Goal: Information Seeking & Learning: Find specific fact

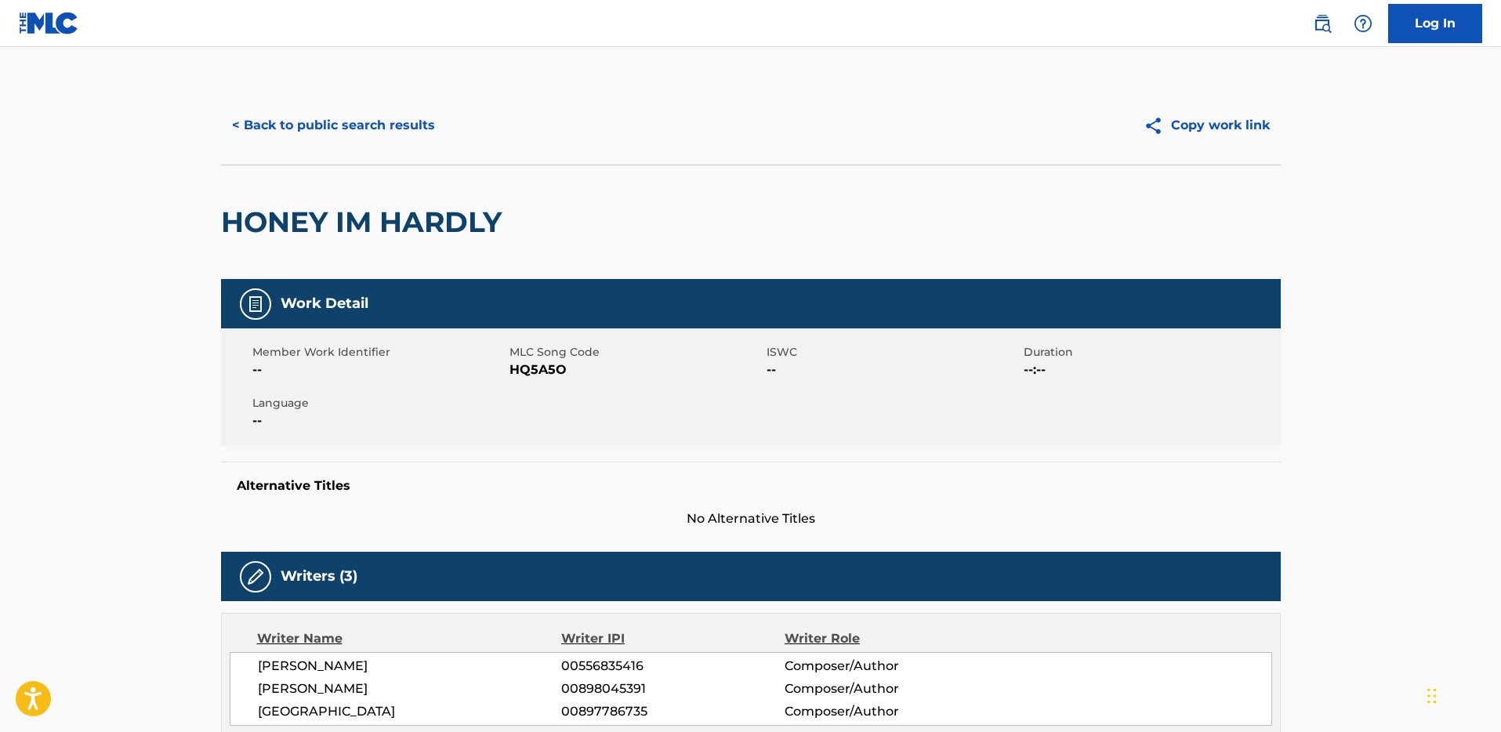
click at [383, 118] on button "< Back to public search results" at bounding box center [333, 125] width 225 height 39
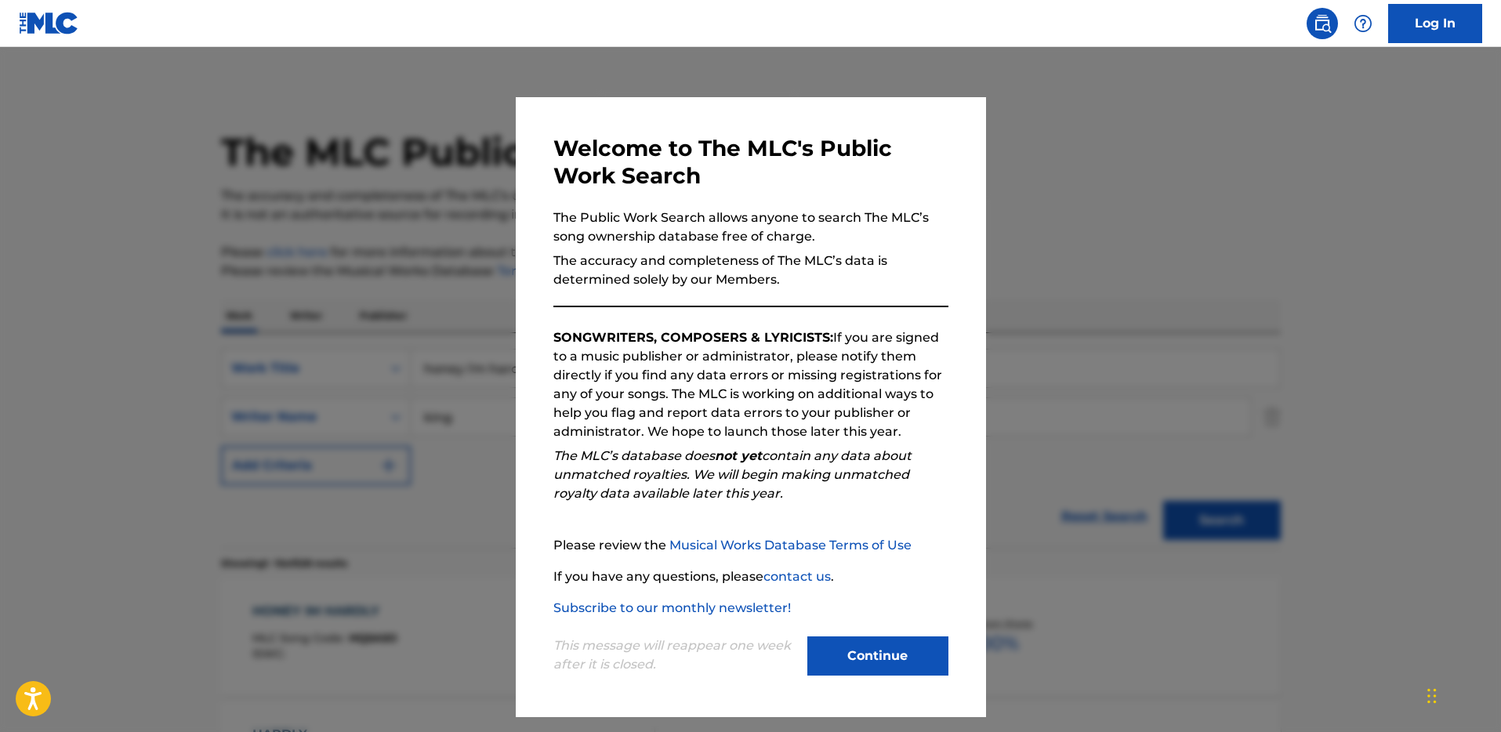
scroll to position [144, 0]
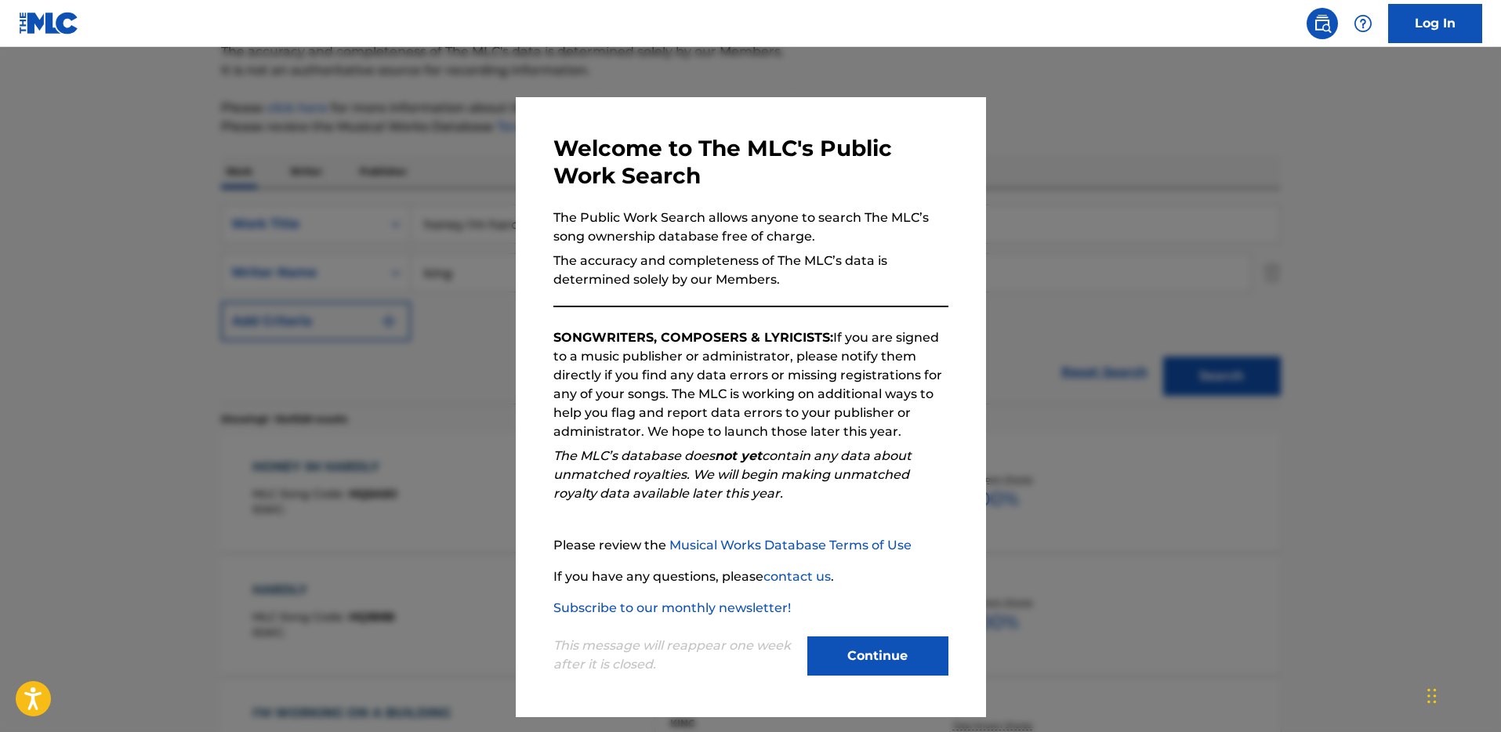
click at [874, 649] on button "Continue" at bounding box center [877, 655] width 141 height 39
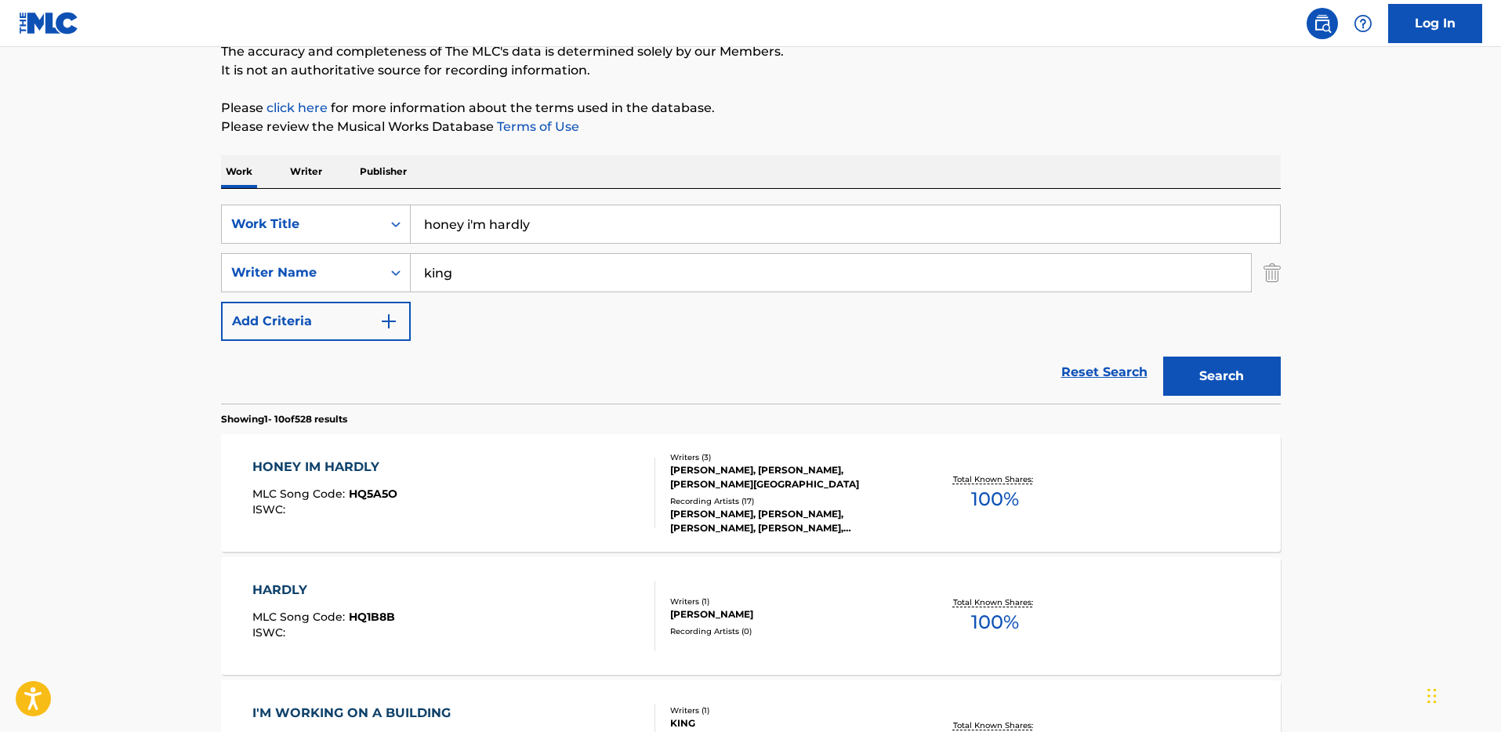
drag, startPoint x: 599, startPoint y: 234, endPoint x: 437, endPoint y: 208, distance: 164.1
click at [439, 216] on input "honey i'm hardly" at bounding box center [845, 224] width 869 height 38
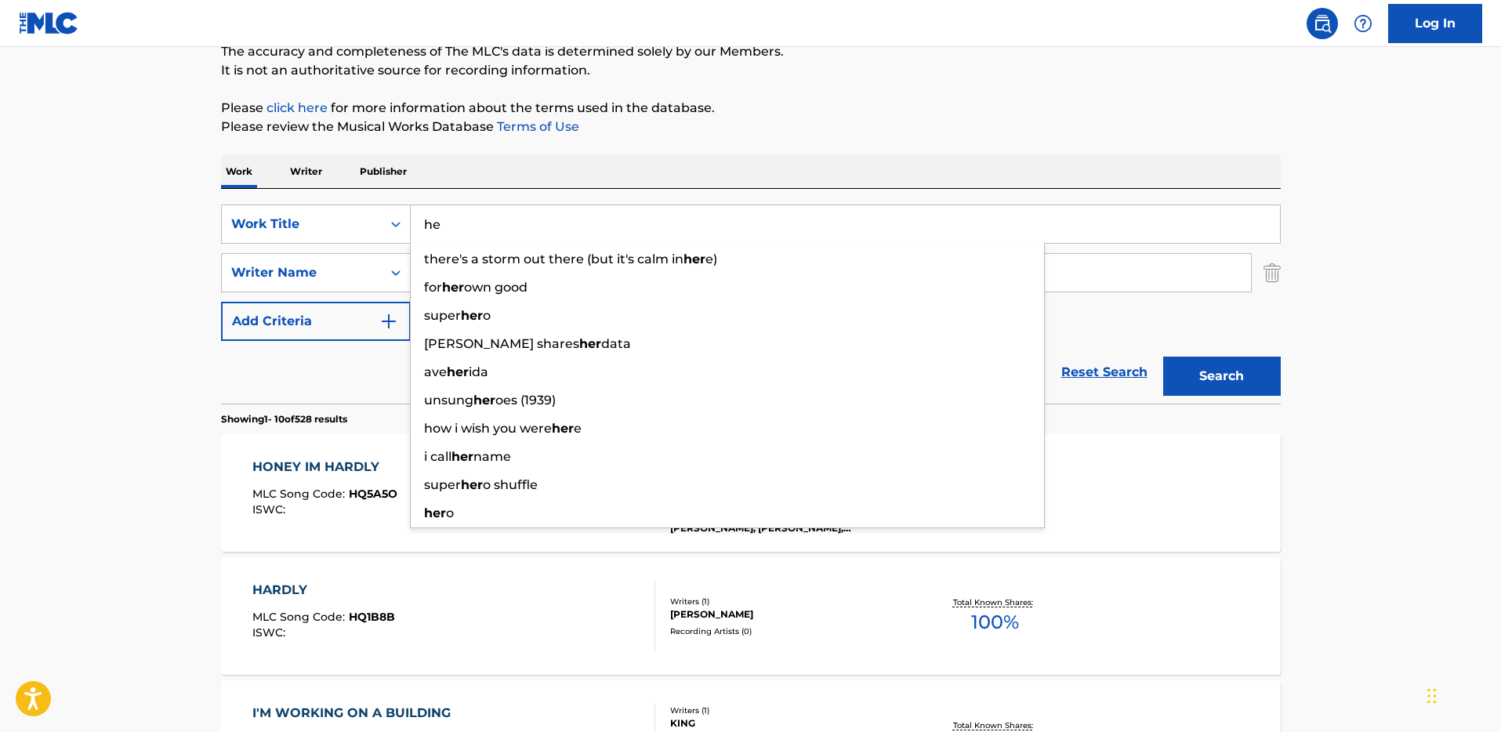
type input "h"
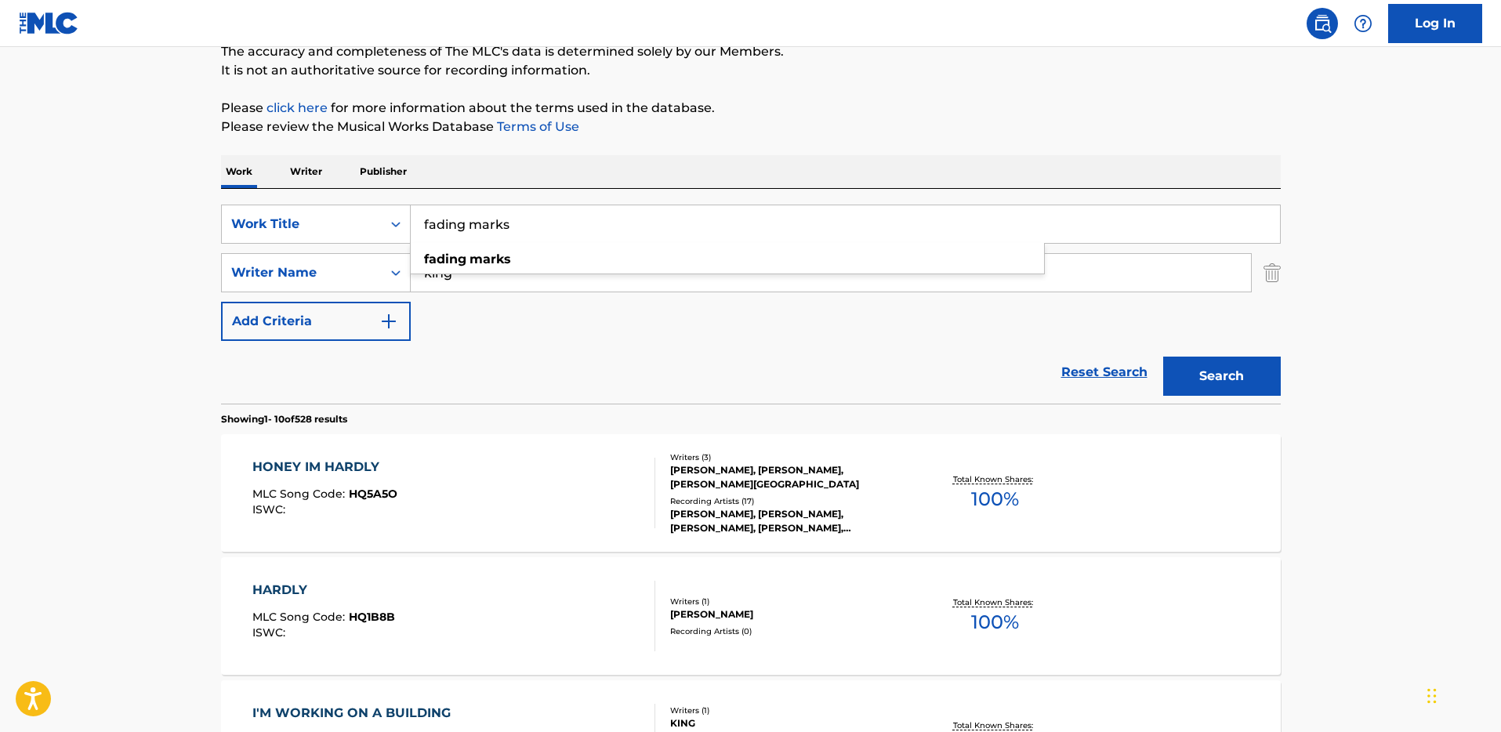
type input "fading marks"
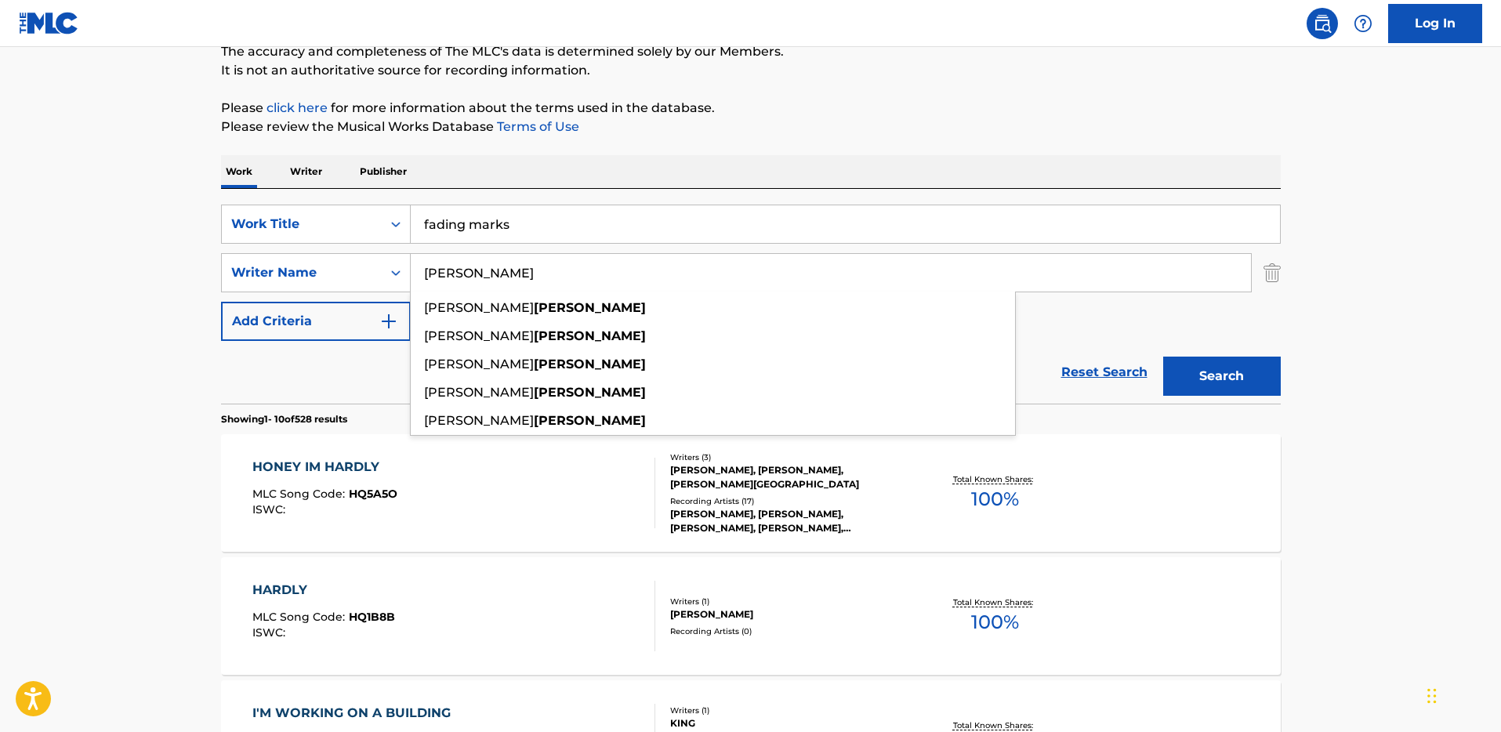
type input "hertler"
click at [1163, 357] on button "Search" at bounding box center [1222, 376] width 118 height 39
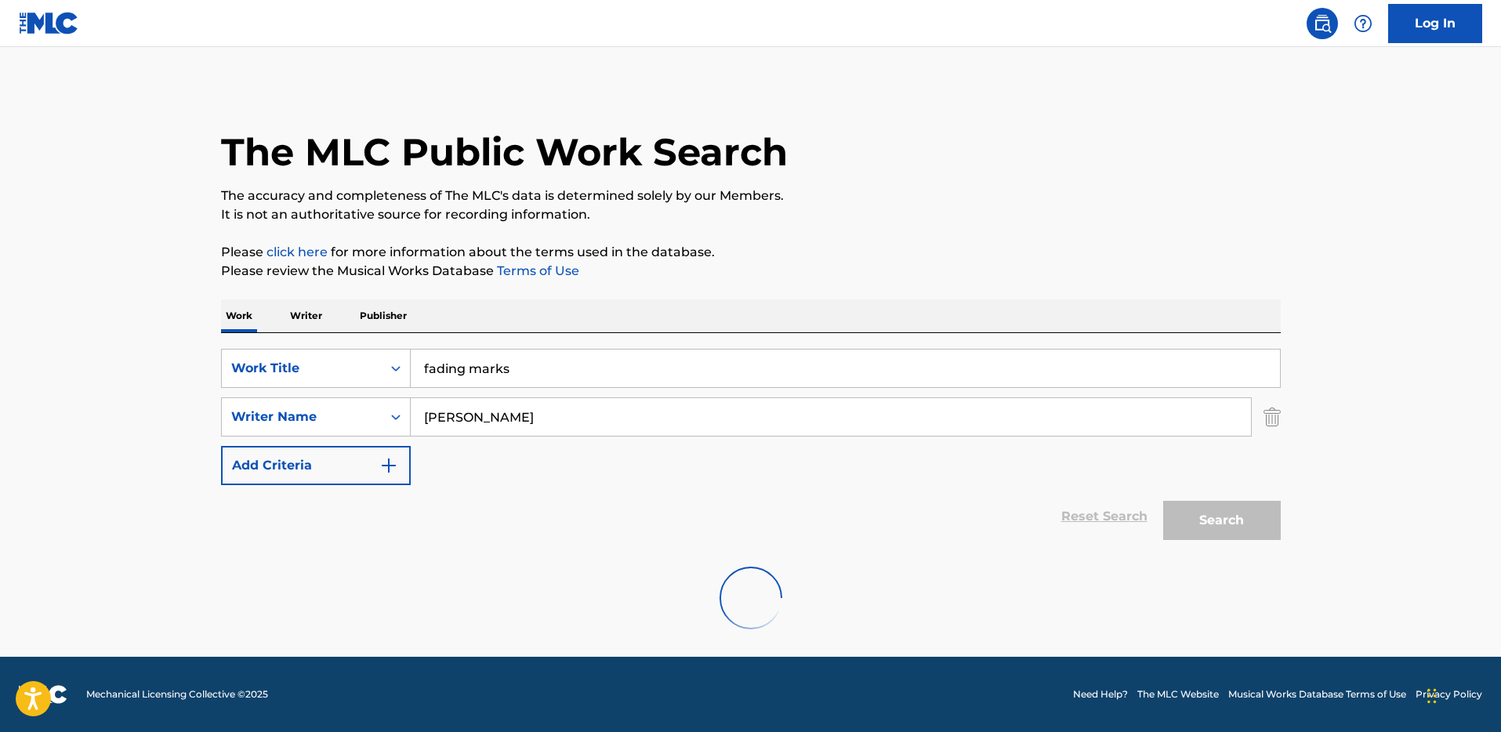
scroll to position [0, 0]
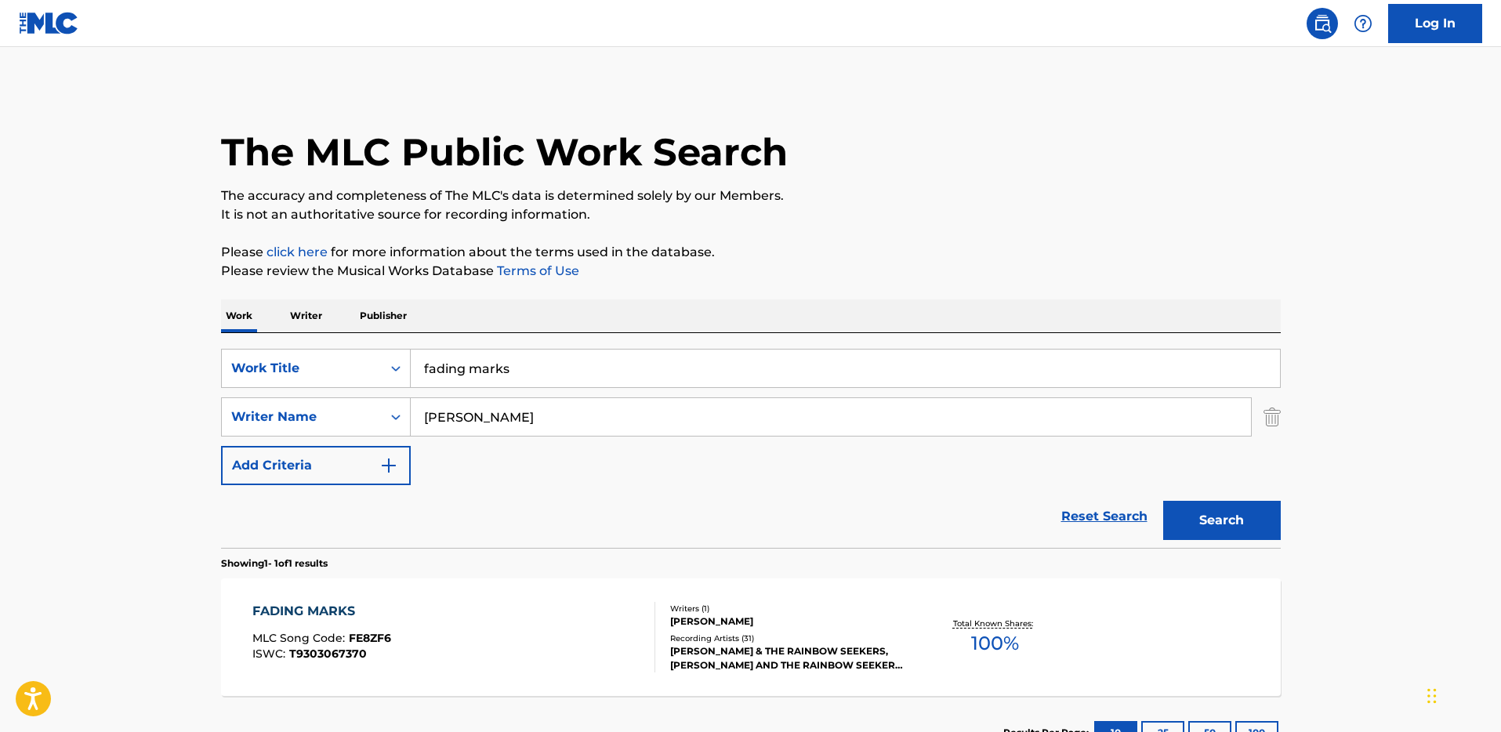
click at [273, 619] on div "FADING MARKS" at bounding box center [321, 611] width 139 height 19
drag, startPoint x: 538, startPoint y: 373, endPoint x: 358, endPoint y: 344, distance: 182.5
click at [355, 363] on div "SearchWithCriteria3dde826a-e4b6-44e4-8652-9da851ed9797 Work Title fading marks" at bounding box center [750, 368] width 1059 height 39
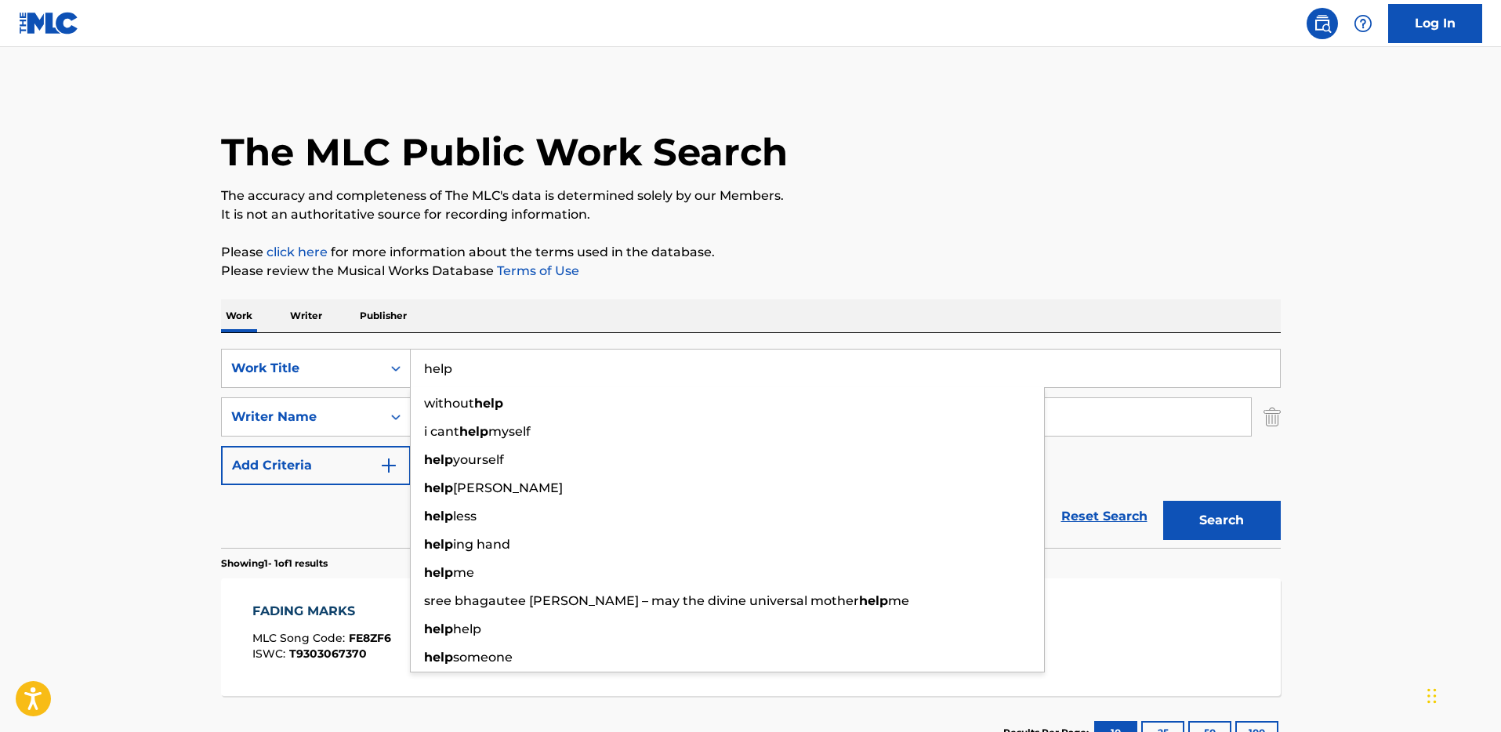
type input "help"
click at [1163, 501] on button "Search" at bounding box center [1222, 520] width 118 height 39
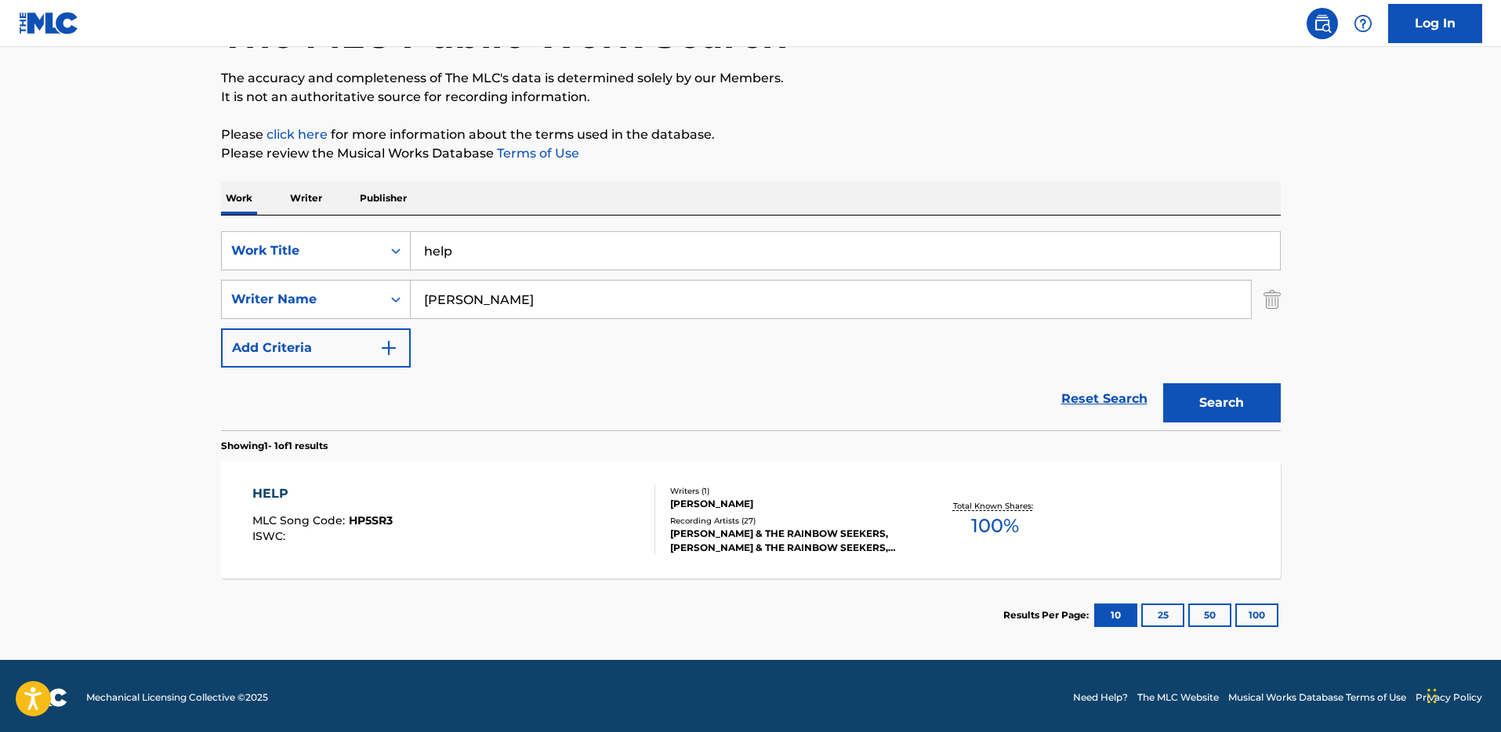
scroll to position [121, 0]
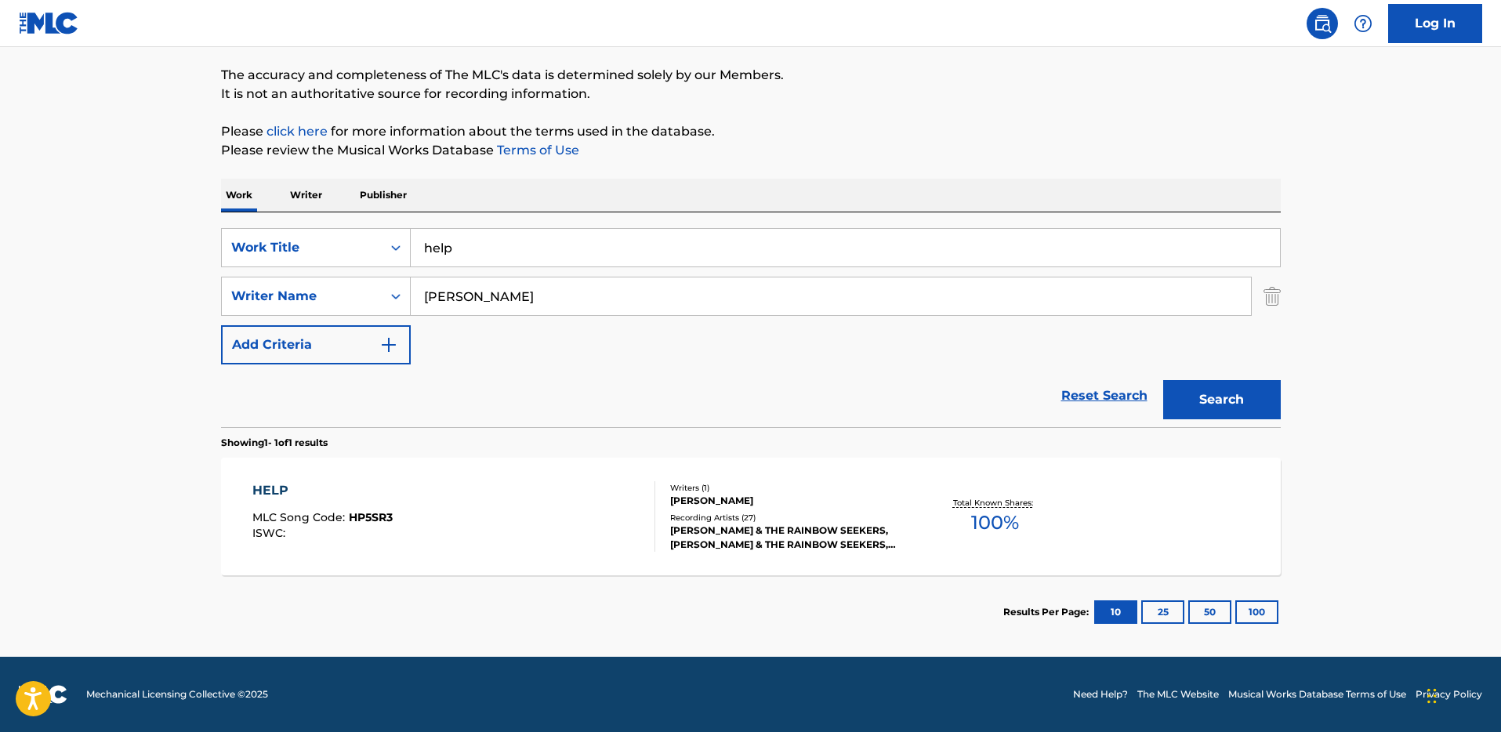
click at [247, 483] on div "HELP MLC Song Code : HP5SR3 ISWC : Writers ( 1 ) JOE HERTLER Recording Artists …" at bounding box center [750, 517] width 1059 height 118
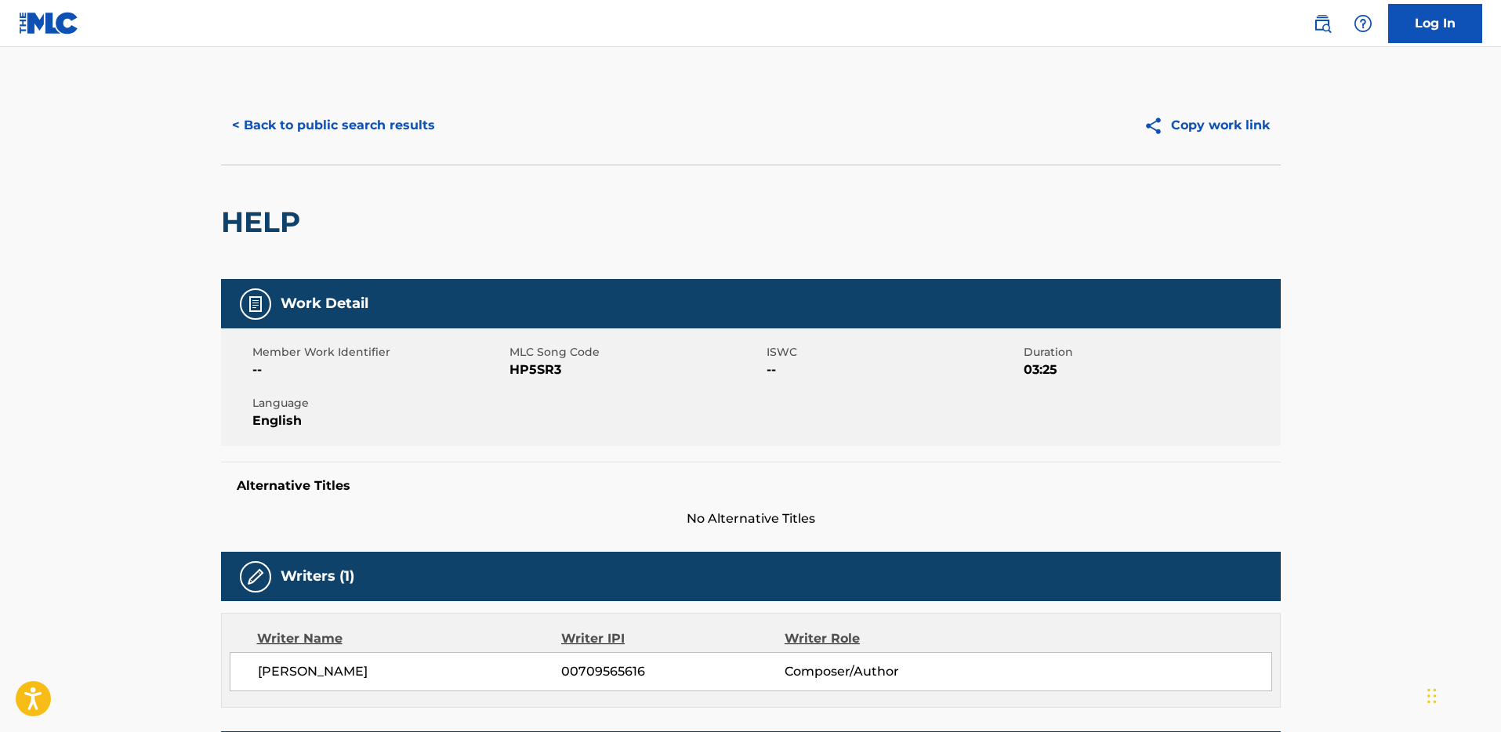
scroll to position [328, 0]
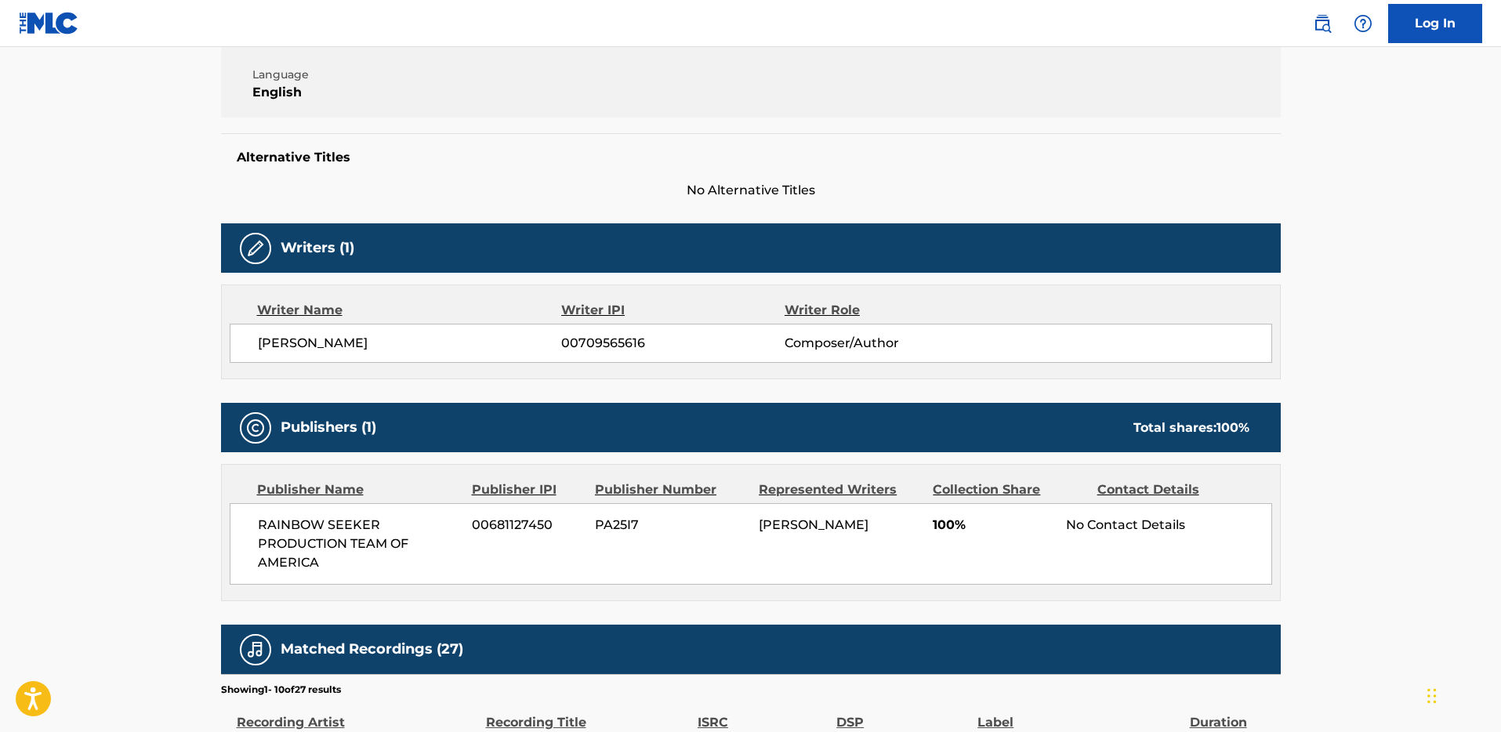
click at [156, 404] on main "< Back to public search results Copy work link HELP Work Detail Member Work Ide…" at bounding box center [750, 464] width 1501 height 1490
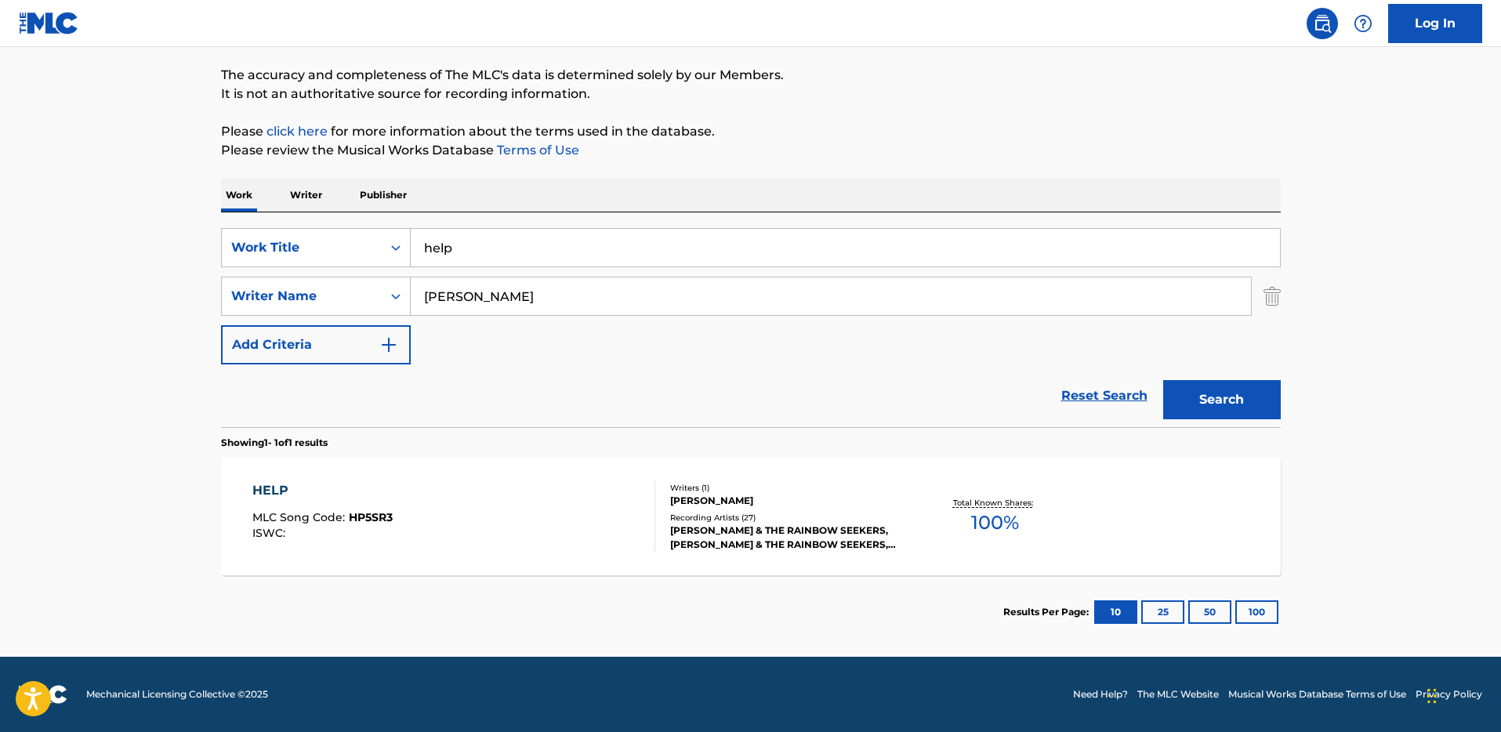
scroll to position [121, 0]
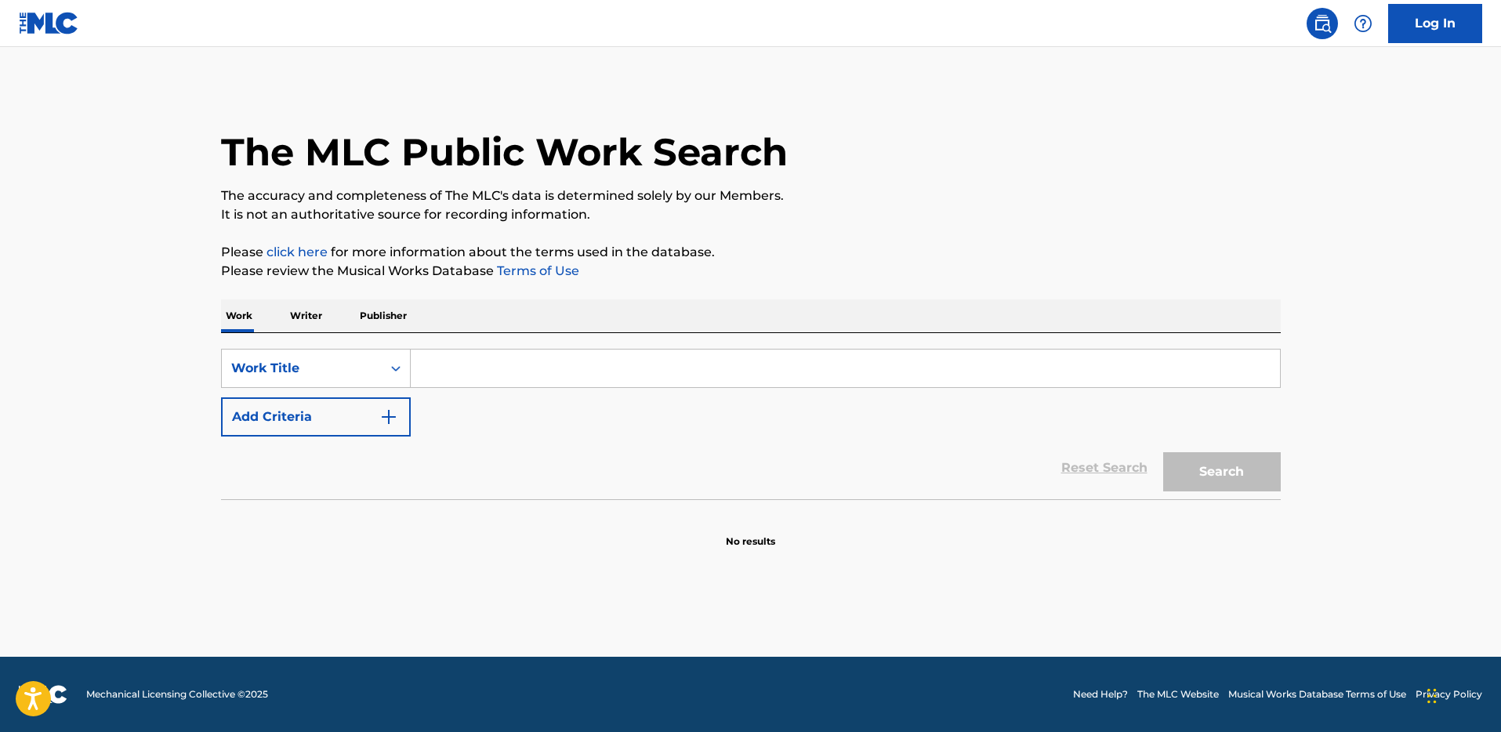
click at [464, 361] on input "Search Form" at bounding box center [845, 368] width 869 height 38
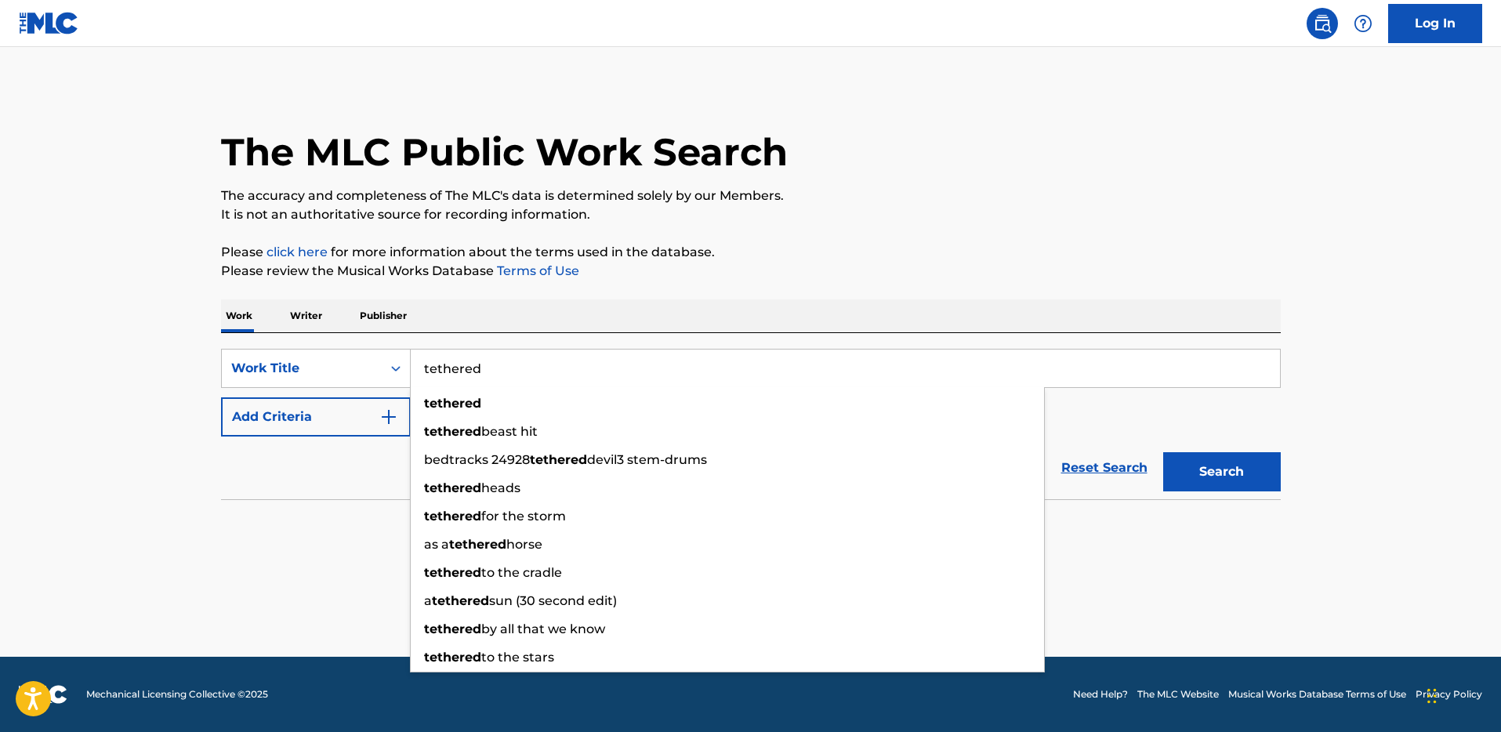
type input "tethered"
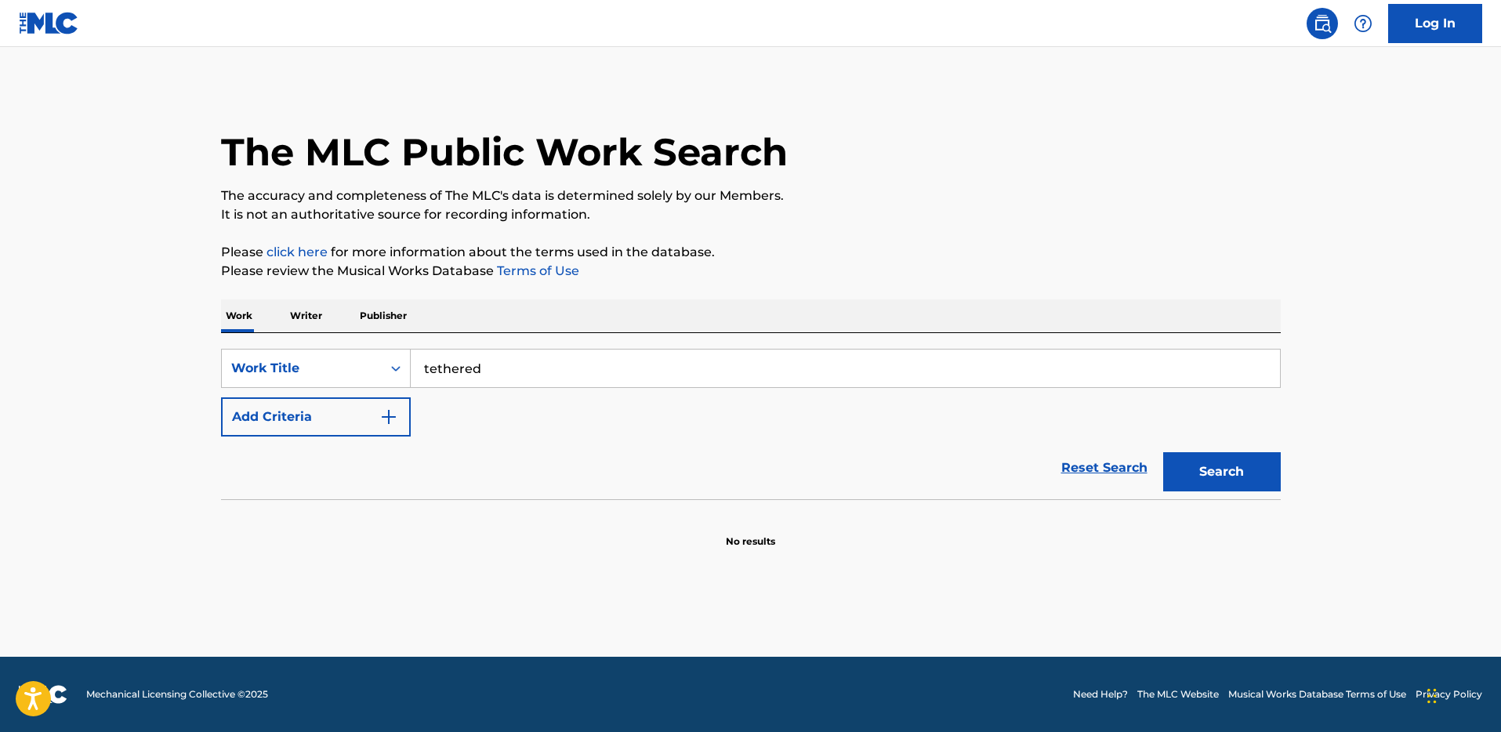
click at [349, 409] on button "Add Criteria" at bounding box center [316, 416] width 190 height 39
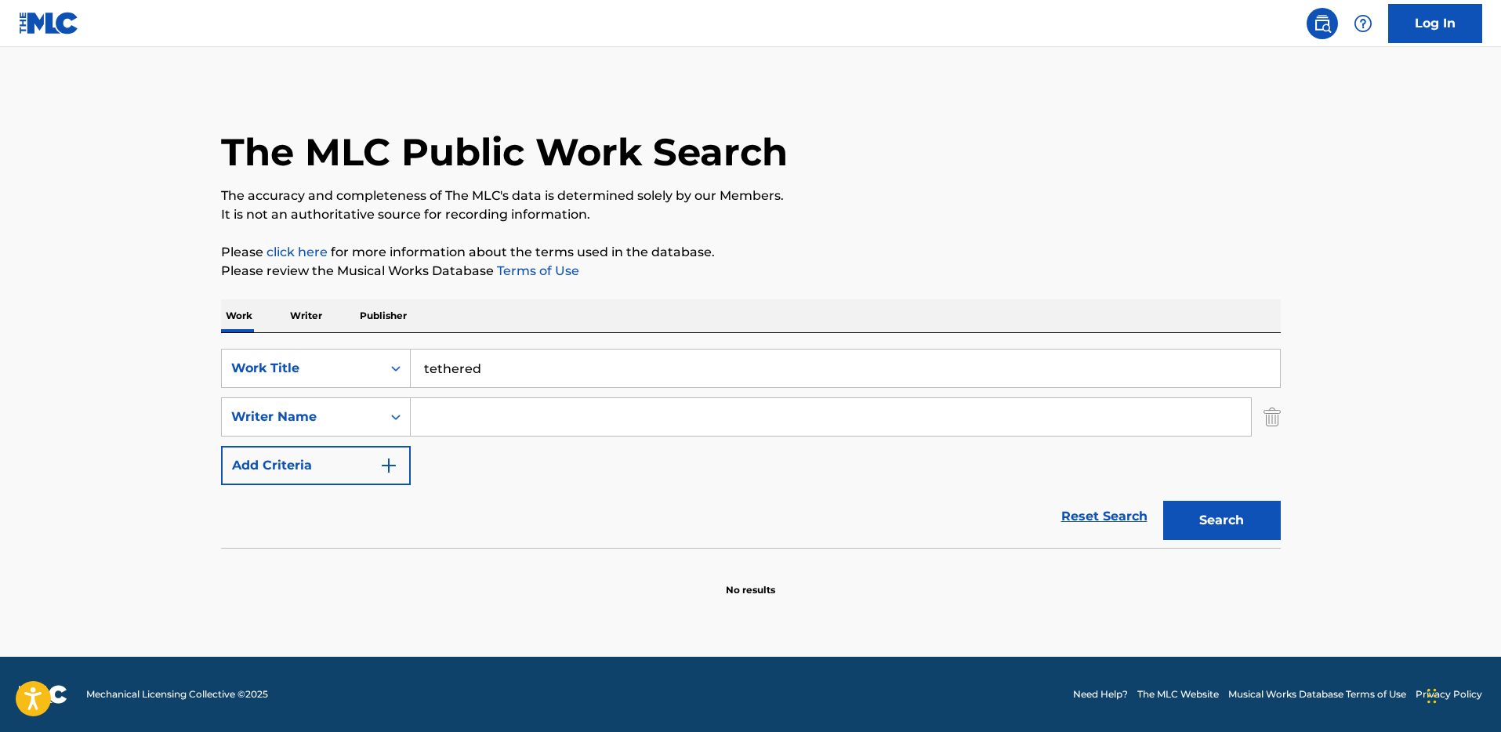
click at [437, 408] on input "Search Form" at bounding box center [831, 417] width 840 height 38
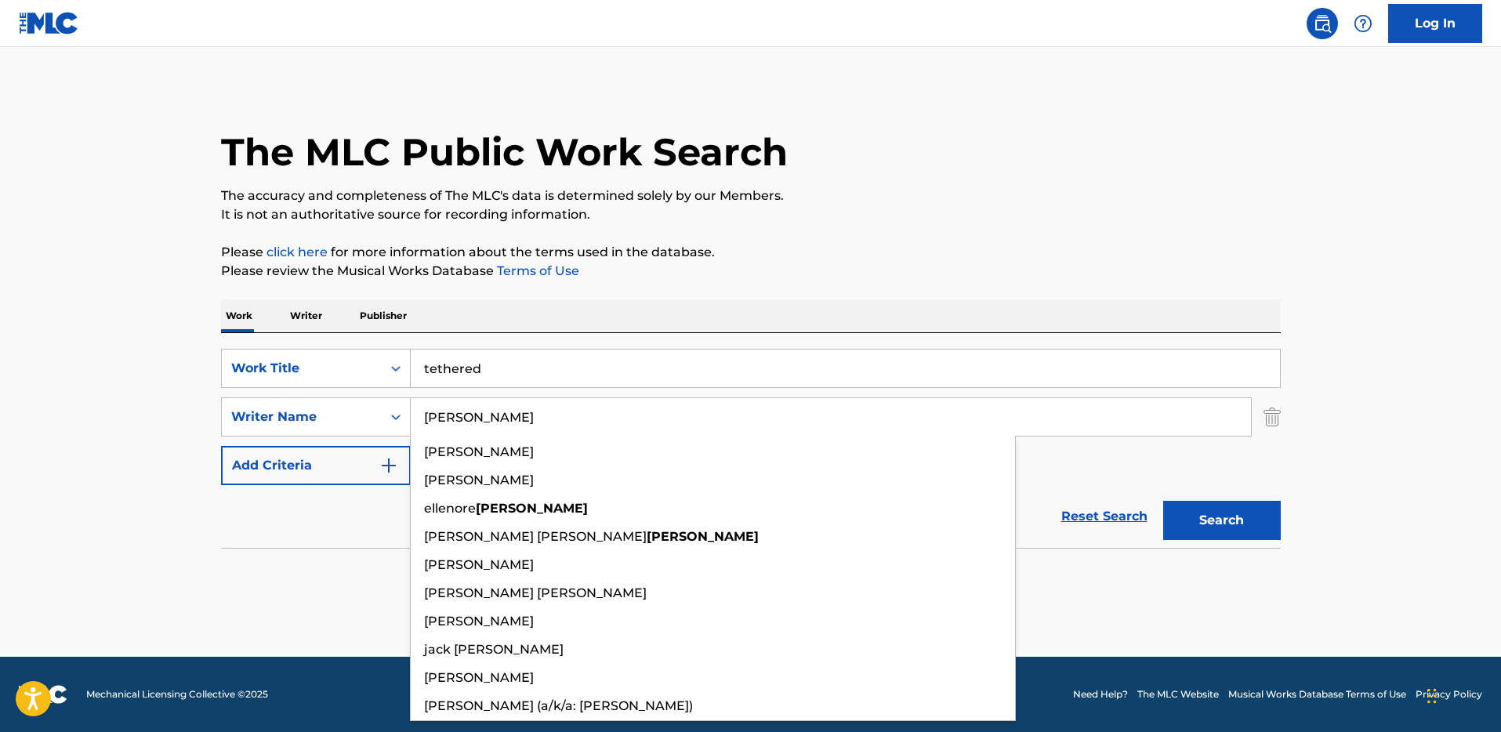
type input "[PERSON_NAME]"
click at [1163, 501] on button "Search" at bounding box center [1222, 520] width 118 height 39
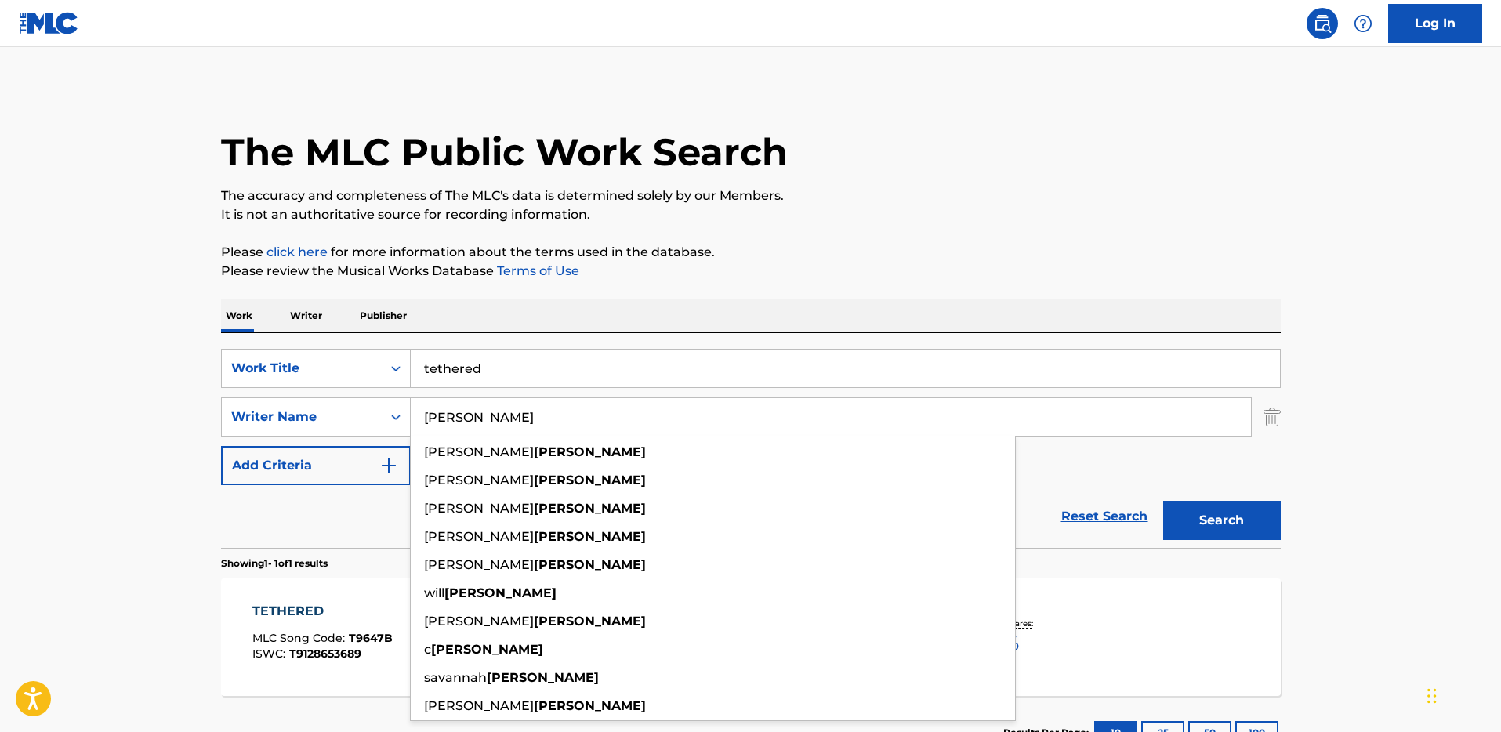
click at [71, 407] on main "The MLC Public Work Search The accuracy and completeness of The MLC's data is d…" at bounding box center [750, 412] width 1501 height 730
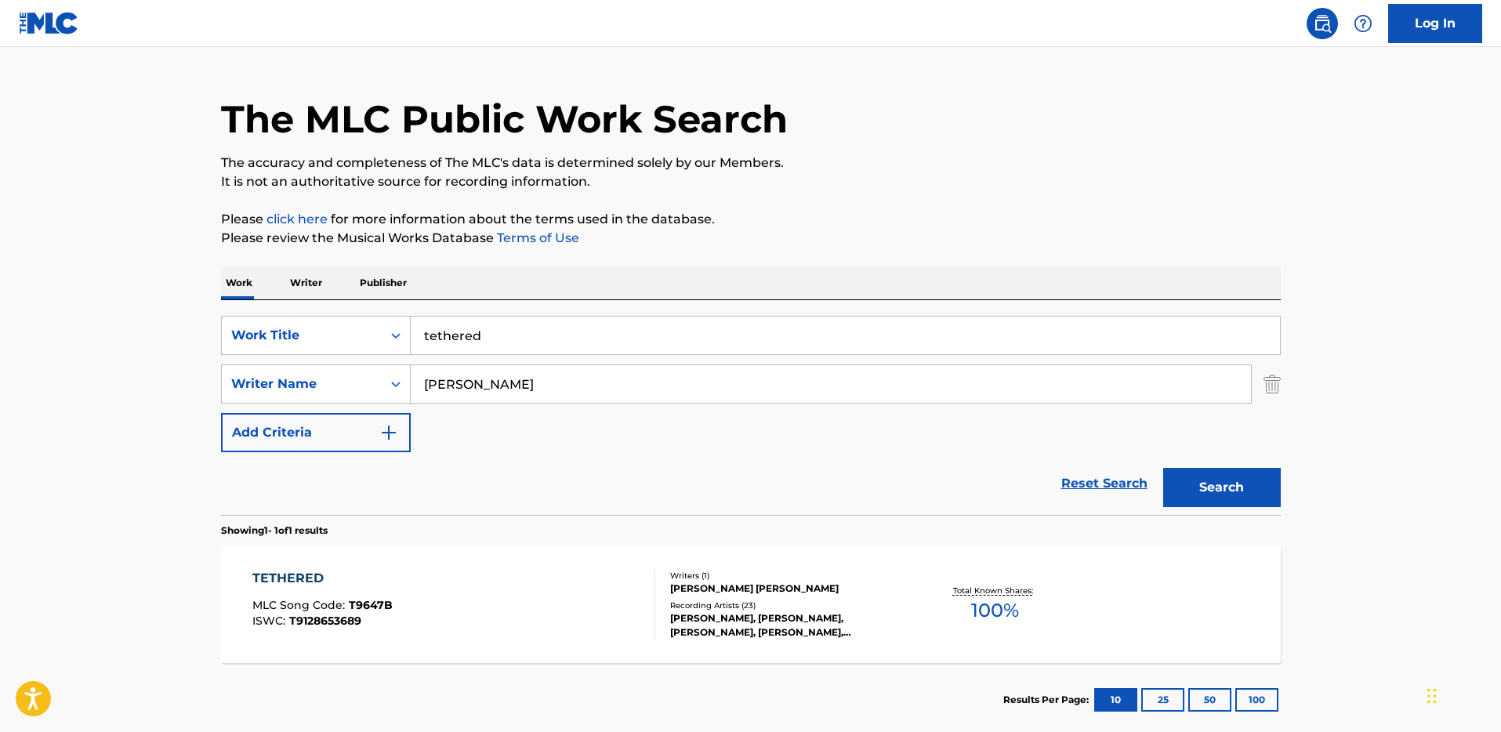
scroll to position [34, 0]
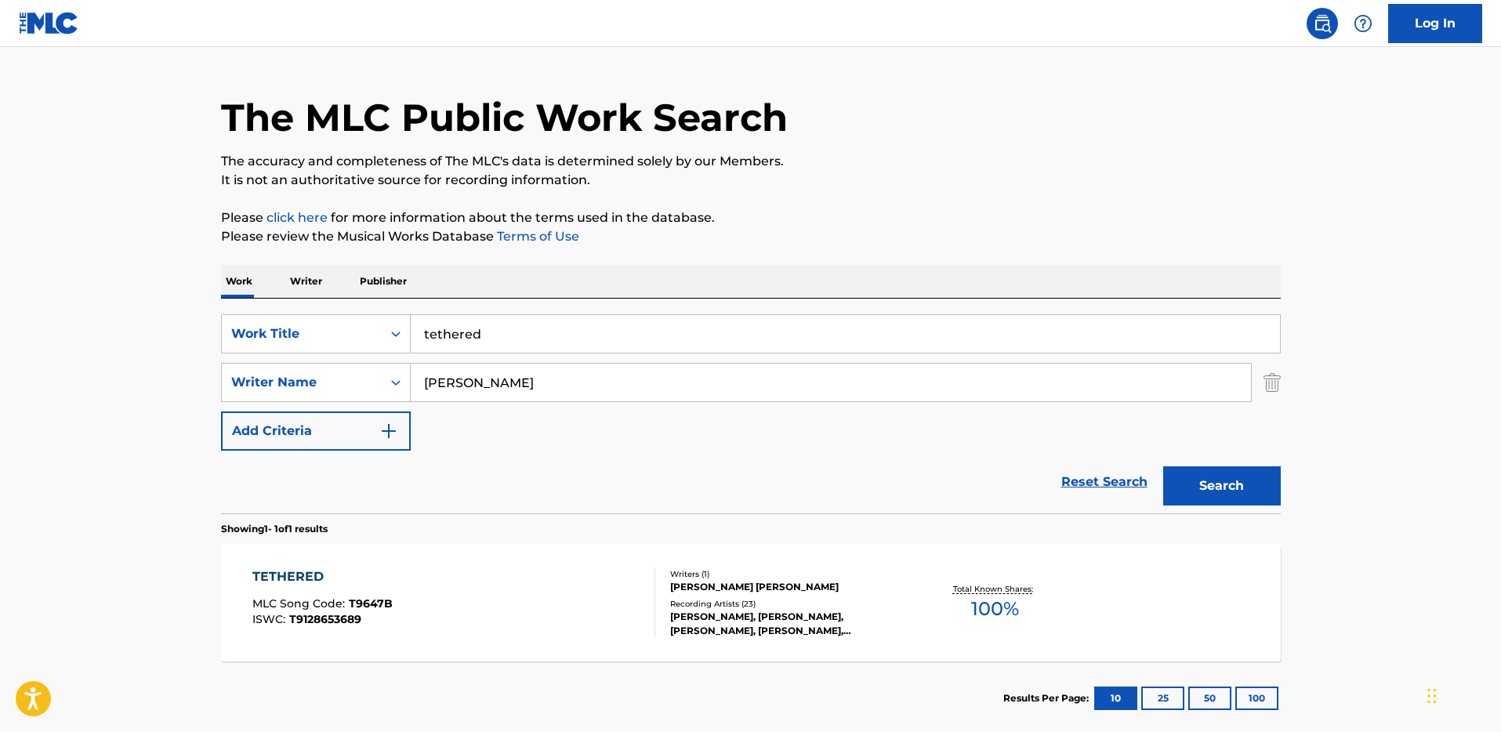
click at [302, 568] on div "TETHERED" at bounding box center [322, 576] width 140 height 19
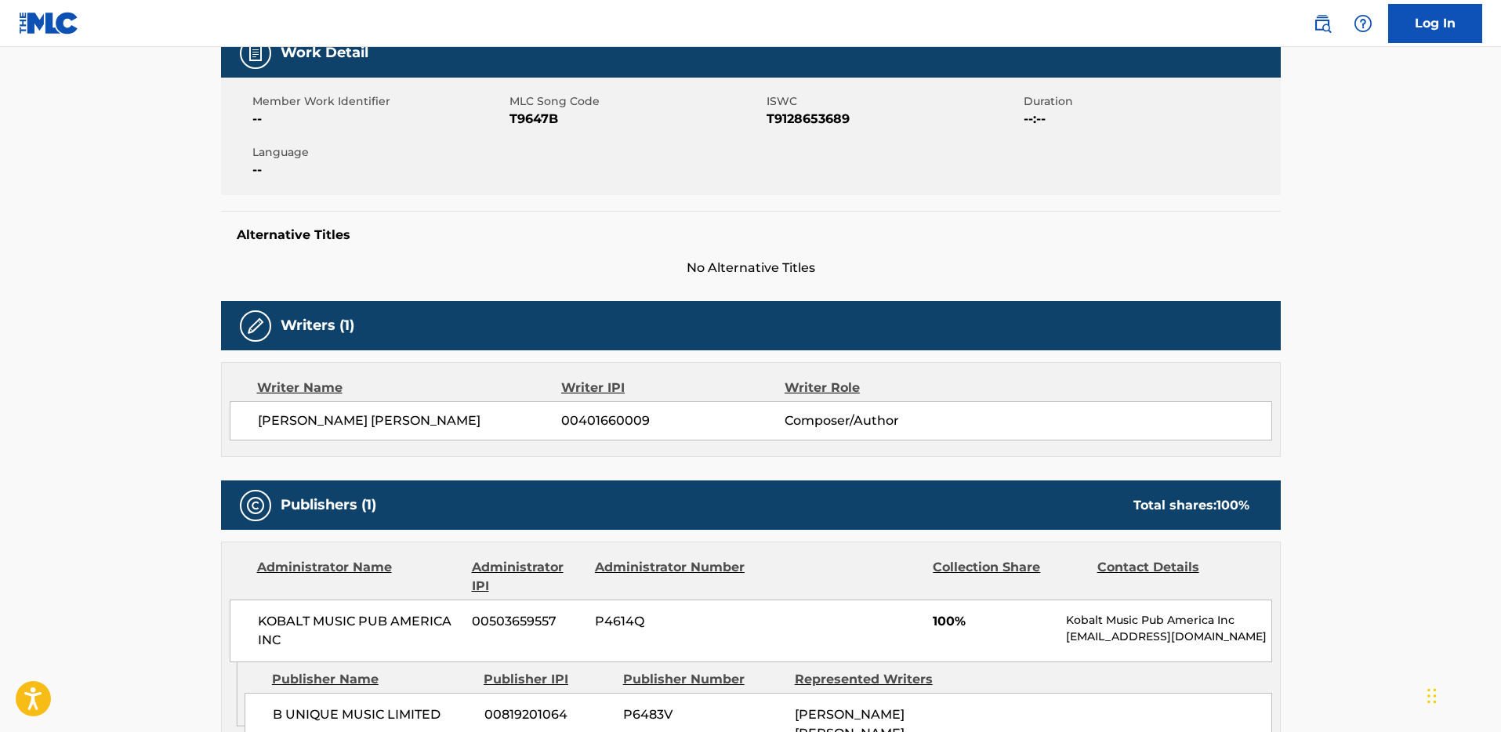
scroll to position [336, 0]
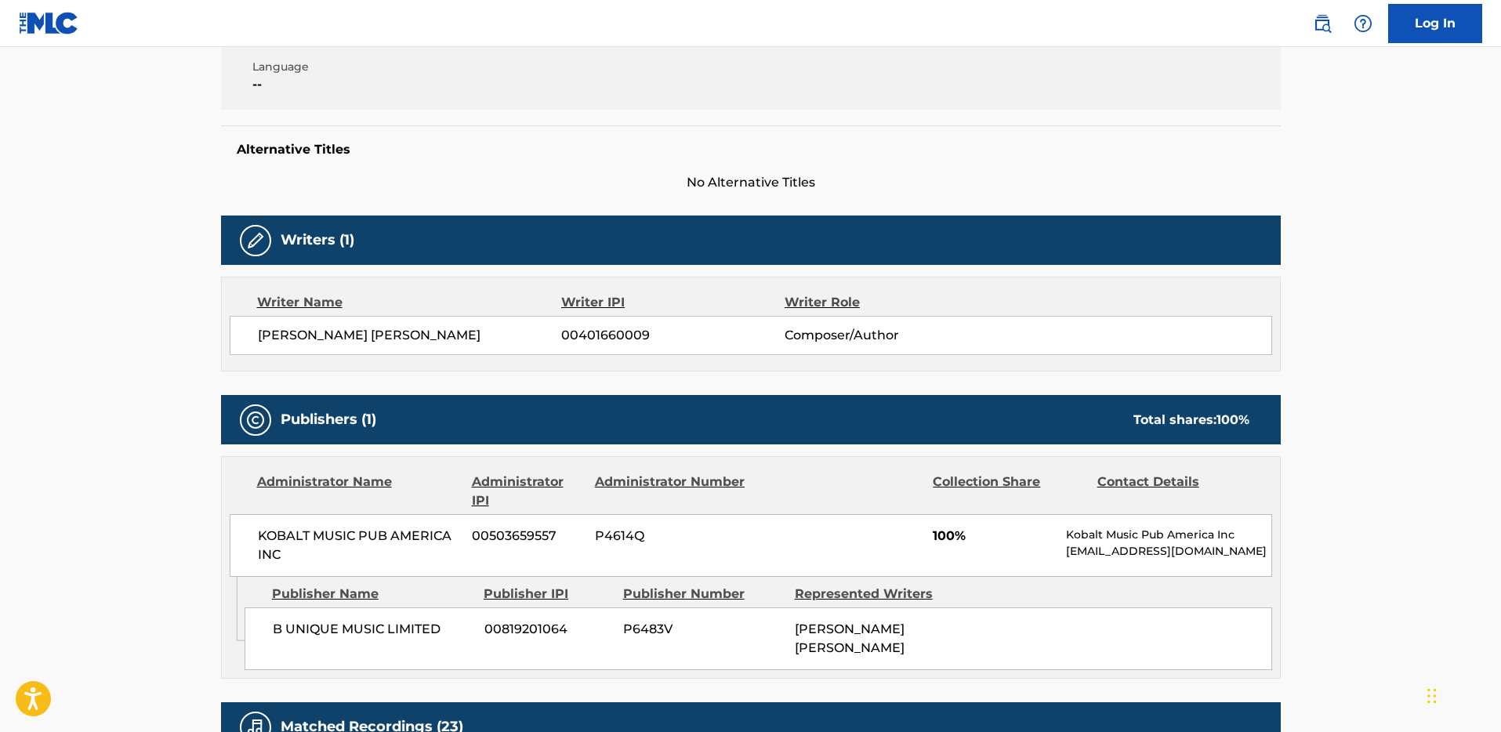
drag, startPoint x: 208, startPoint y: 415, endPoint x: 164, endPoint y: 299, distance: 124.3
click at [208, 415] on div "< Back to public search results Copy work link TETHERED Work Detail Member Work…" at bounding box center [750, 506] width 1097 height 1512
click at [113, 154] on main "< Back to public search results Copy work link TETHERED Work Detail Member Work…" at bounding box center [750, 499] width 1501 height 1576
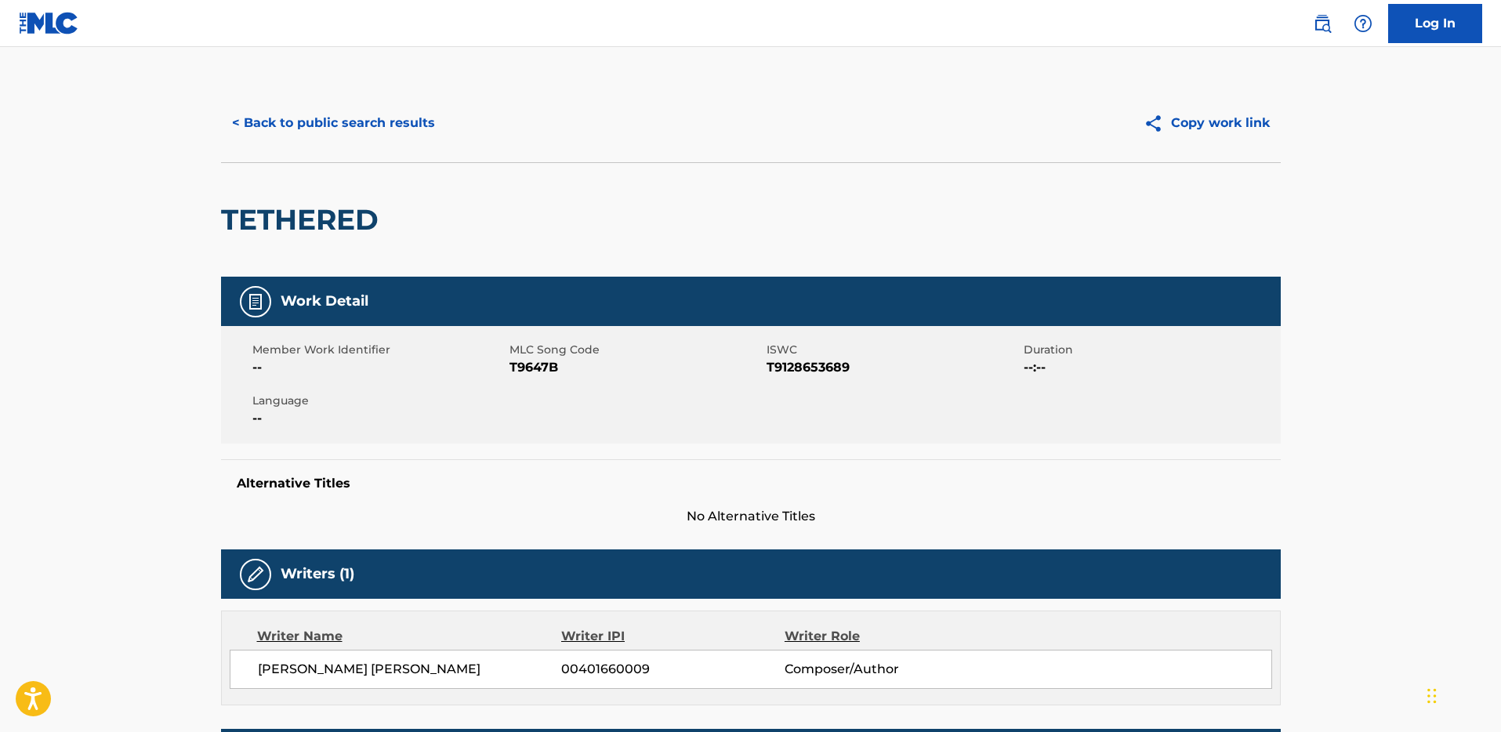
click at [345, 125] on button "< Back to public search results" at bounding box center [333, 122] width 225 height 39
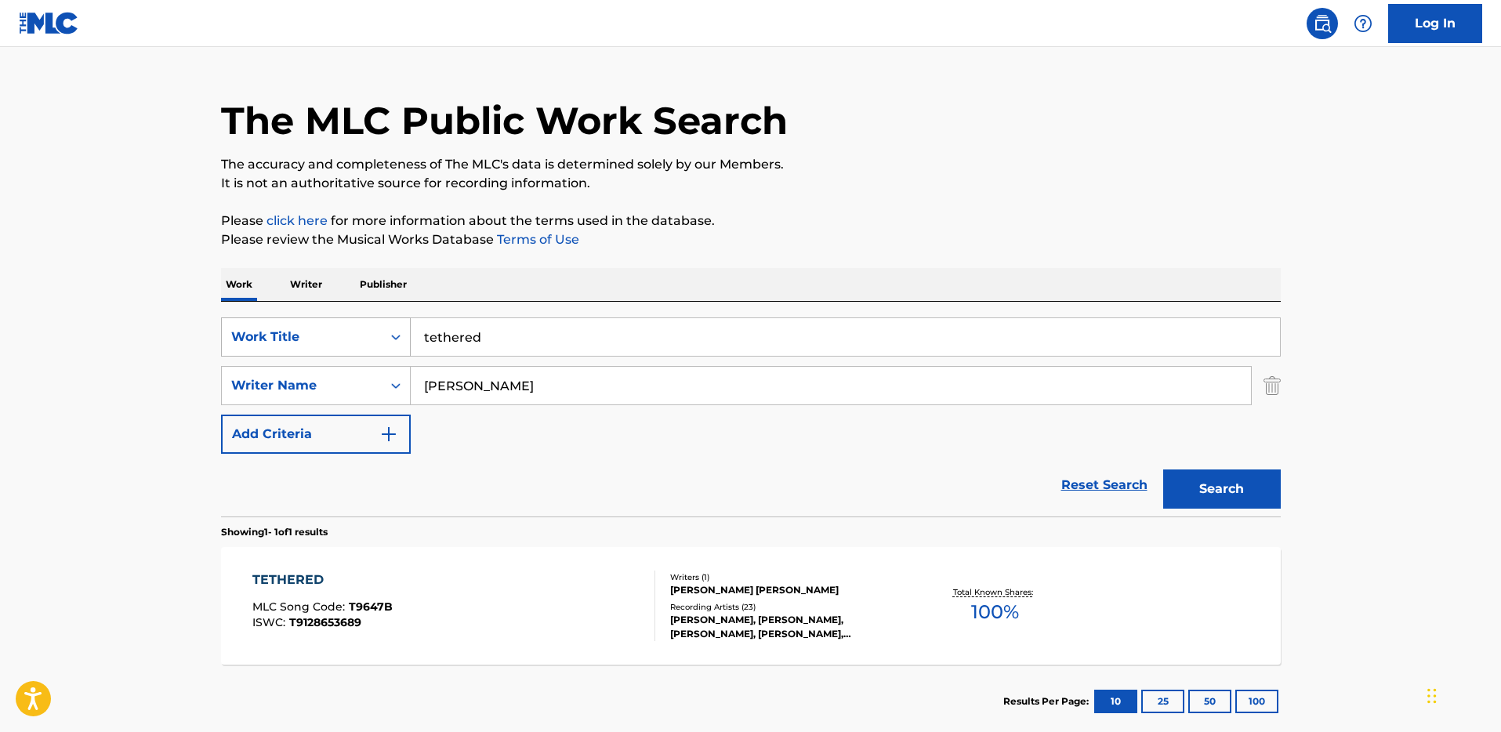
drag, startPoint x: 524, startPoint y: 342, endPoint x: 403, endPoint y: 307, distance: 126.5
click at [403, 324] on div "SearchWithCriteria18a3d5e6-887c-4169-865f-3d52a9f5d1a7 Work Title tethered" at bounding box center [750, 336] width 1059 height 39
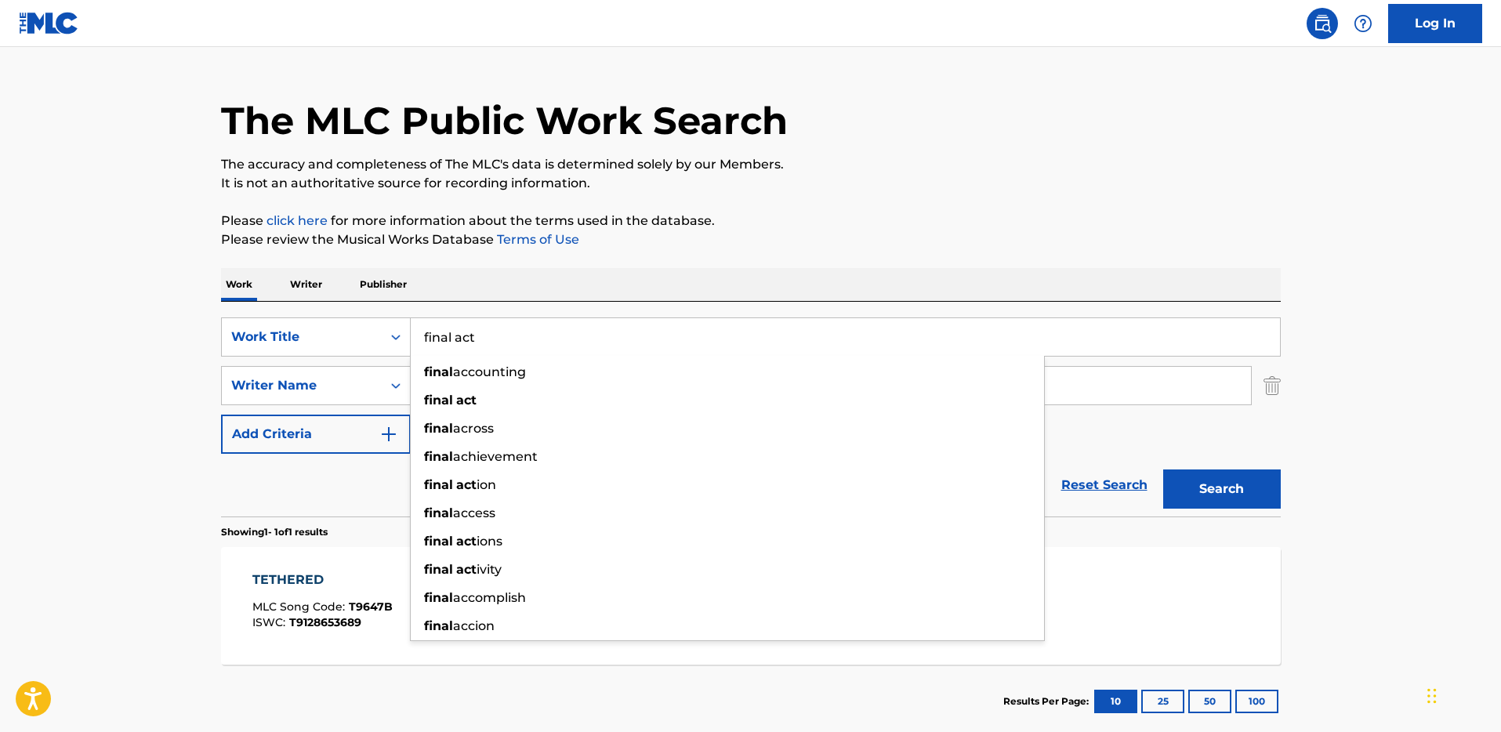
type input "final act"
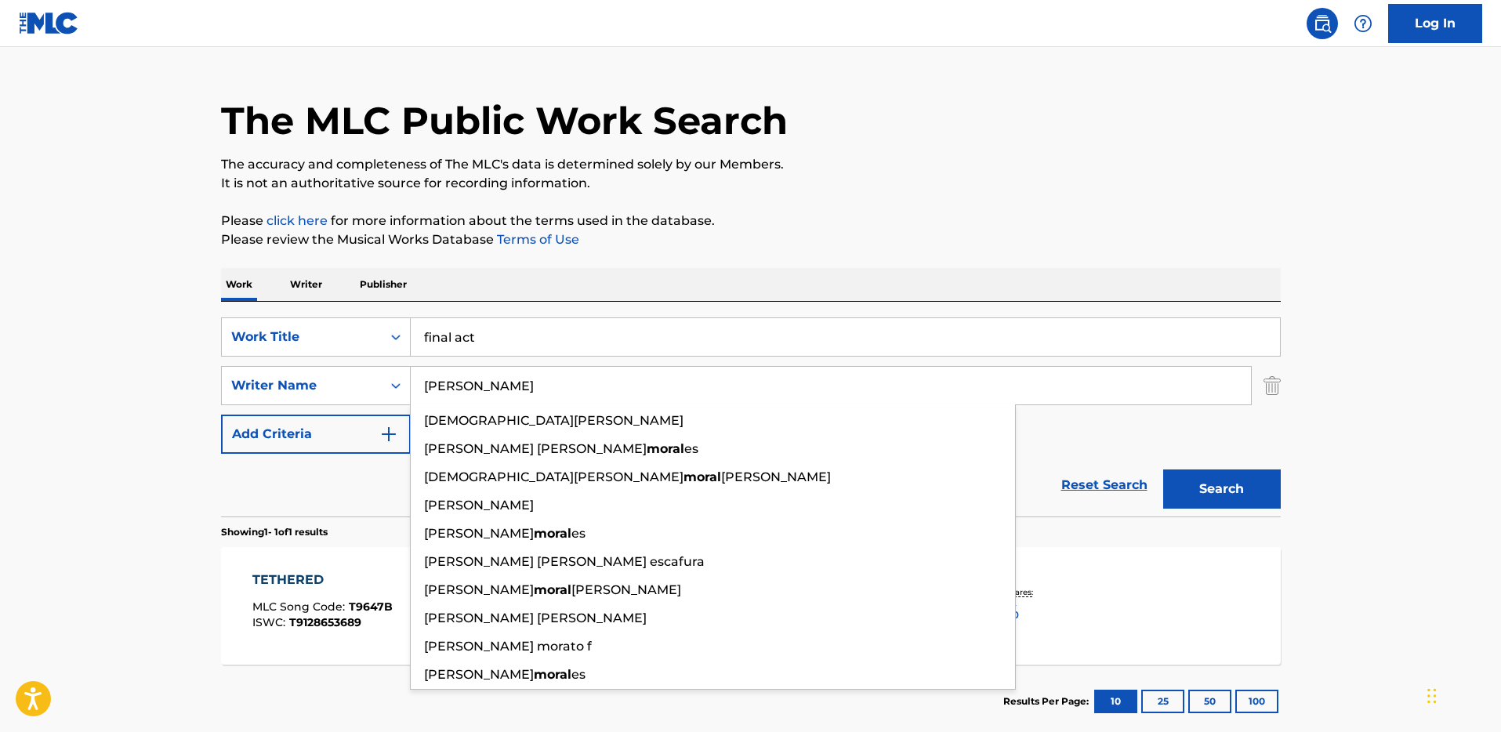
type input "[PERSON_NAME]"
click at [1163, 469] on button "Search" at bounding box center [1222, 488] width 118 height 39
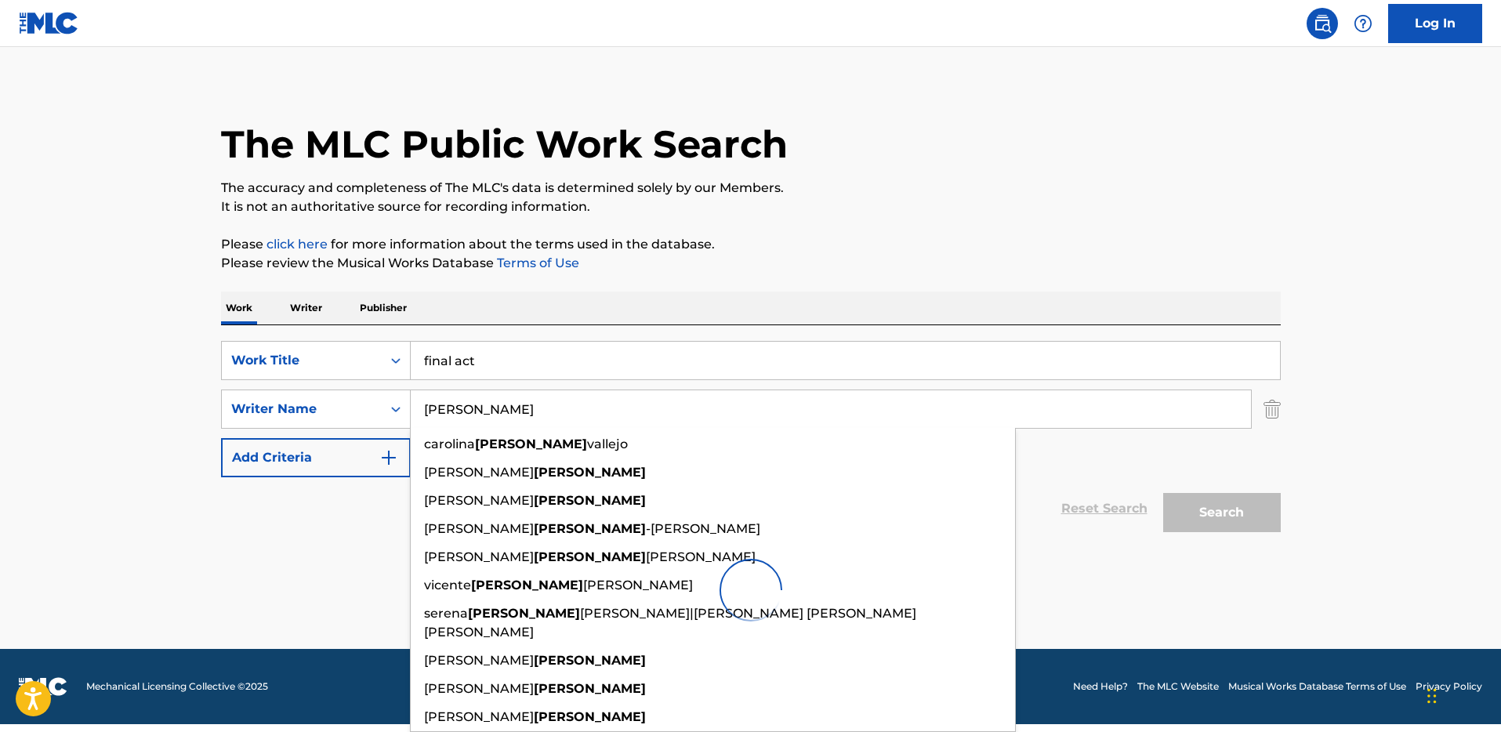
scroll to position [0, 0]
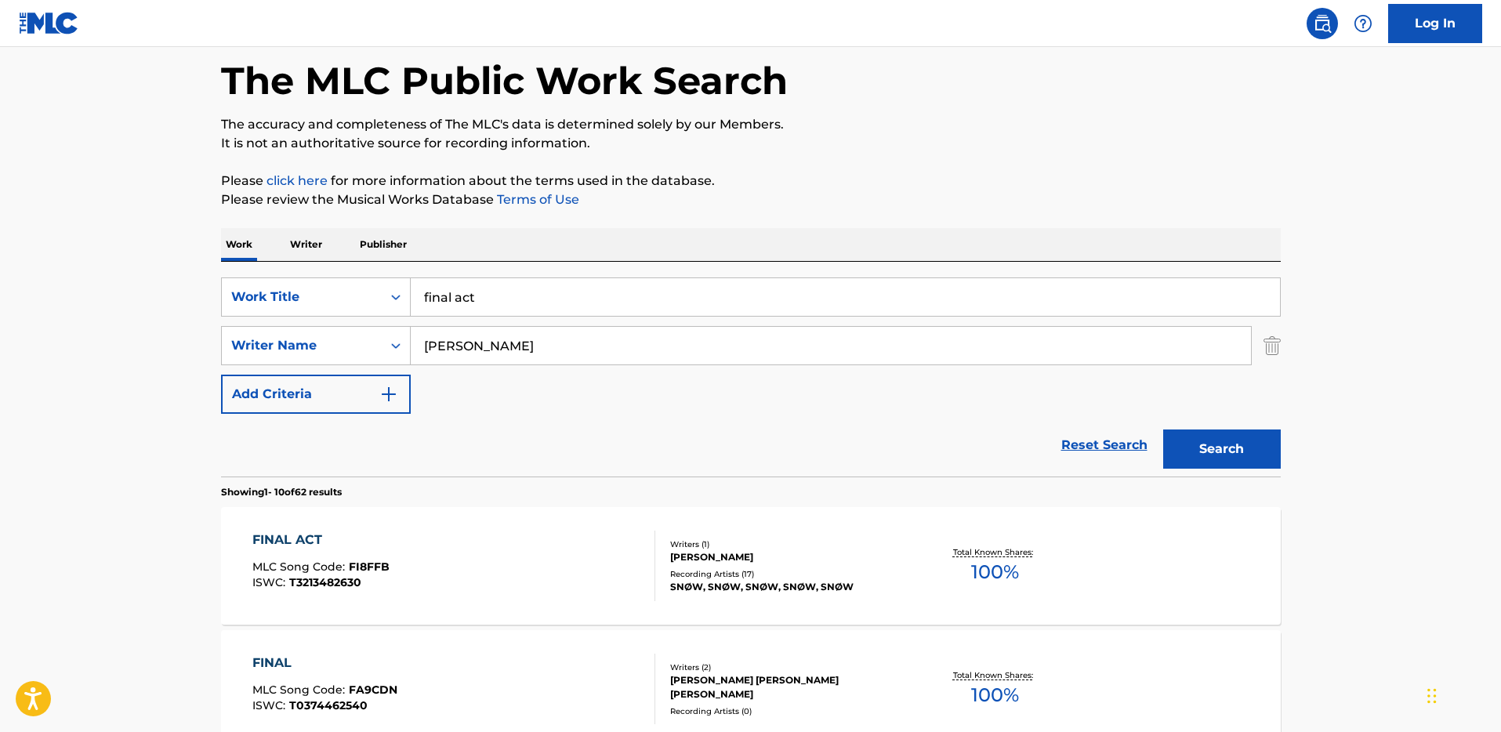
scroll to position [146, 0]
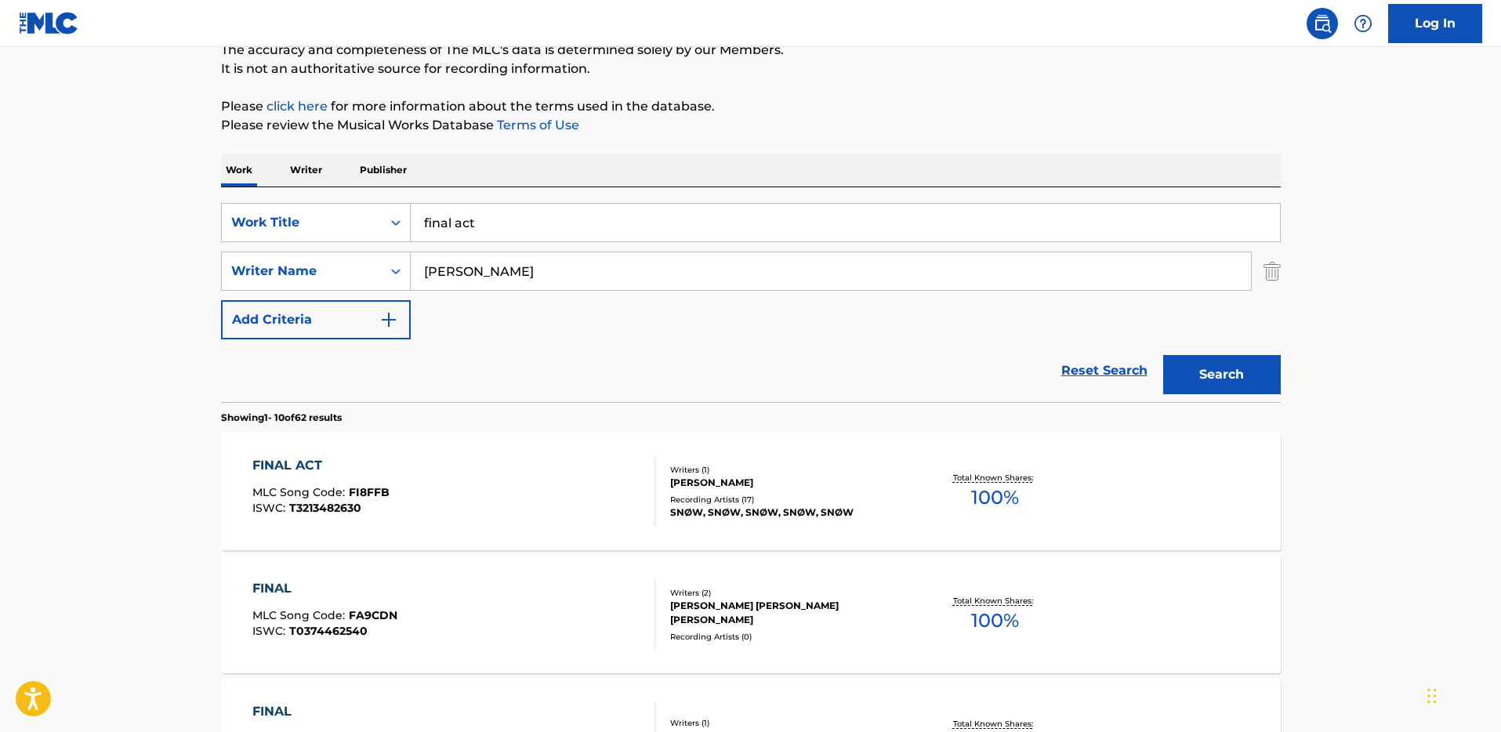
click at [292, 451] on div "FINAL ACT MLC Song Code : FI8FFB ISWC : T3213482630 Writers ( 1 ) [PERSON_NAME]…" at bounding box center [750, 492] width 1059 height 118
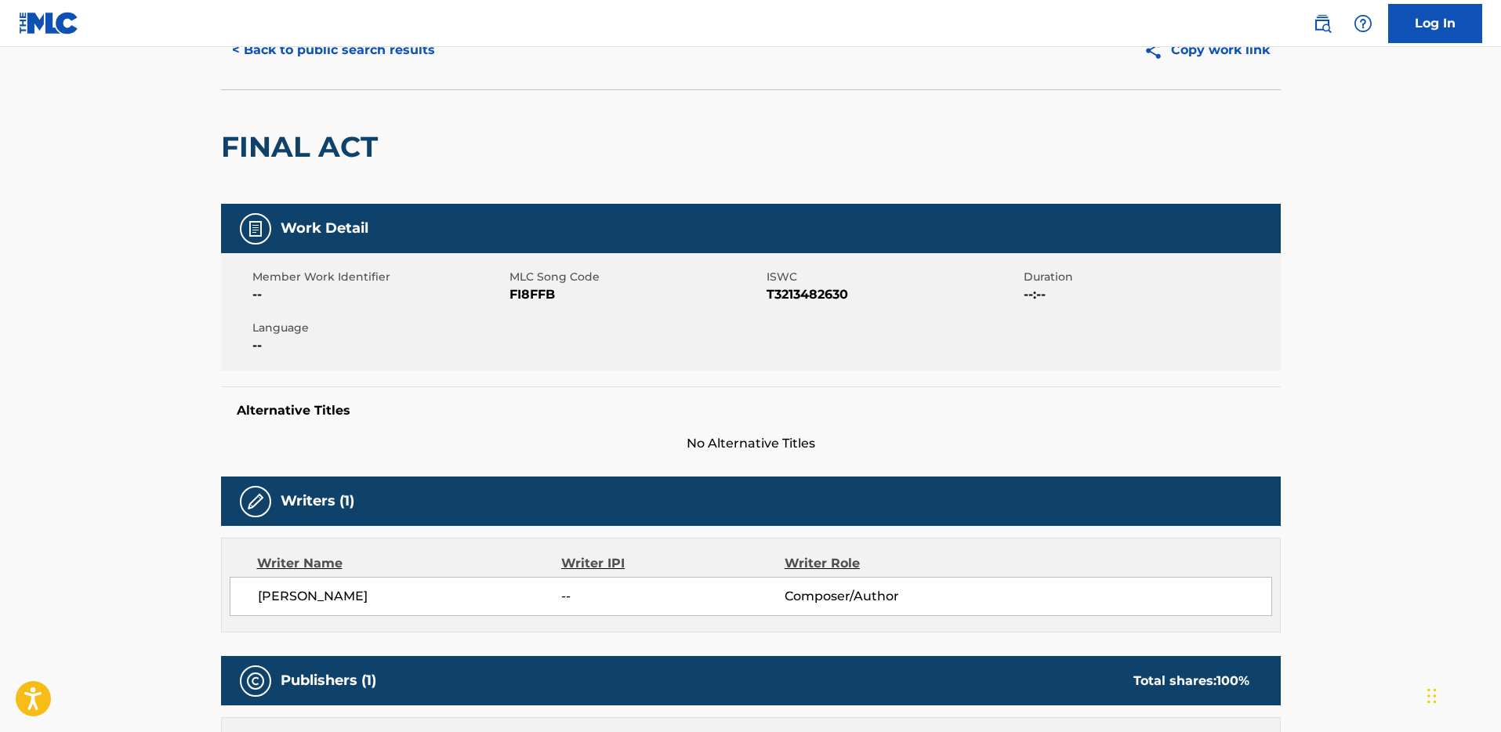
scroll to position [337, 0]
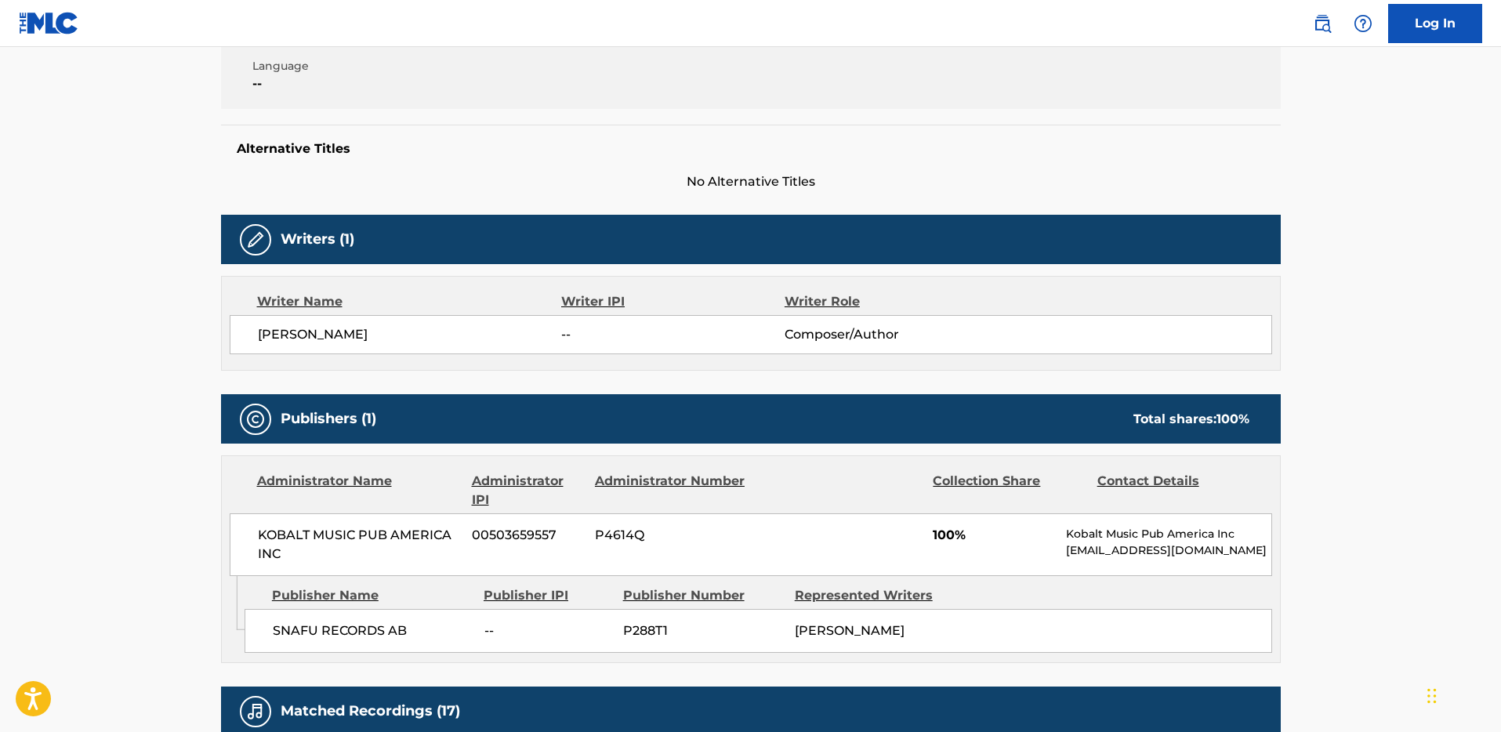
click at [194, 402] on main "< Back to public search results Copy work link FINAL ACT Work Detail Member Wor…" at bounding box center [750, 490] width 1501 height 1561
click at [177, 238] on main "< Back to public search results Copy work link FINAL ACT Work Detail Member Wor…" at bounding box center [750, 490] width 1501 height 1561
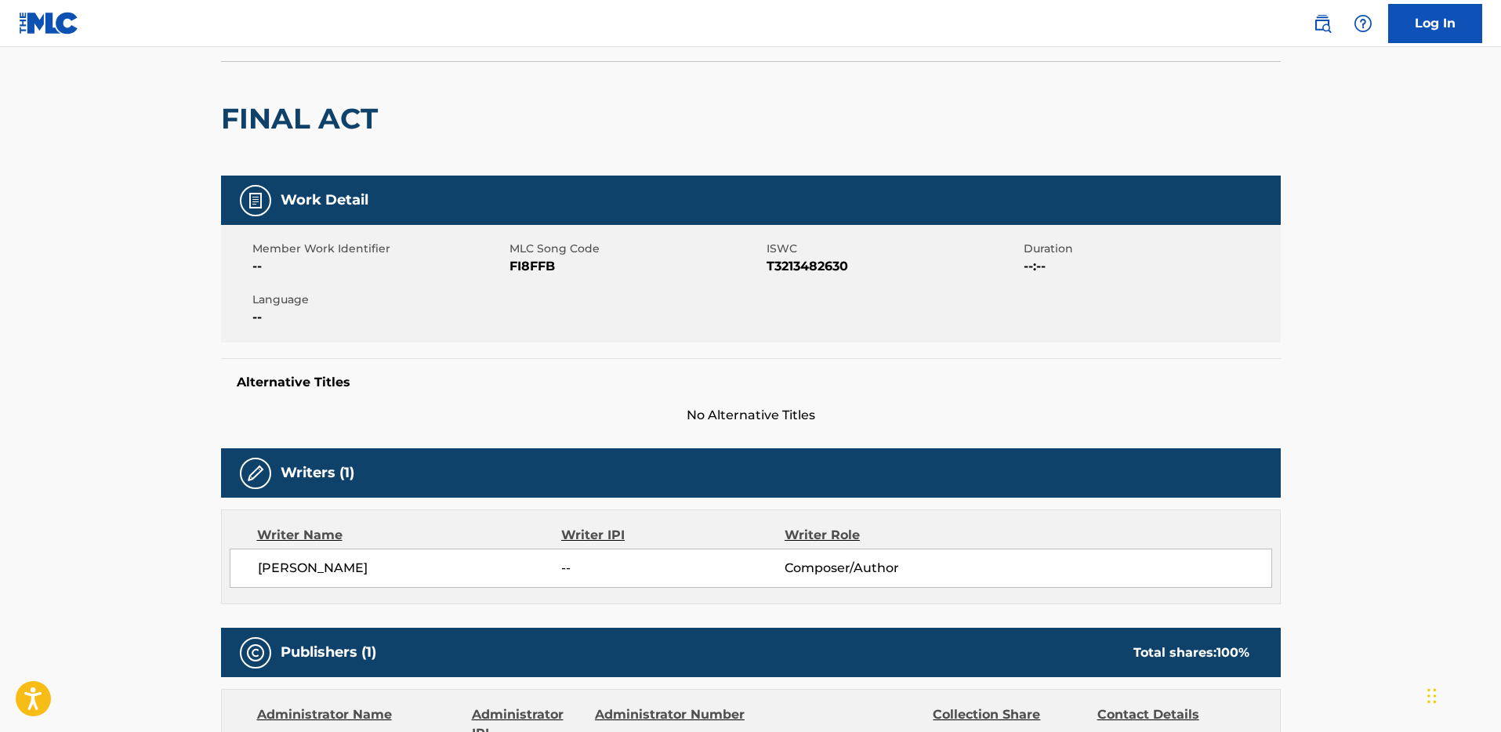
scroll to position [0, 0]
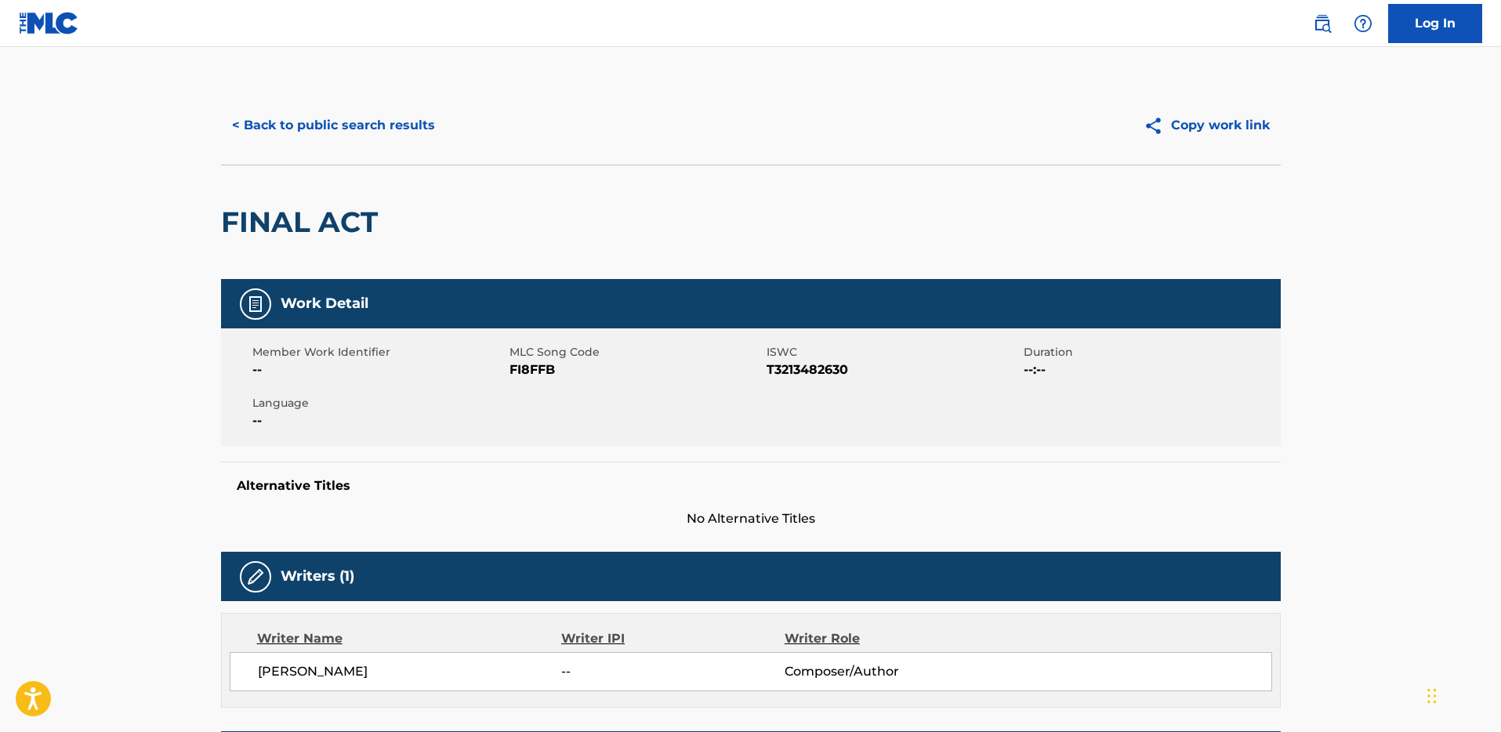
click at [303, 121] on button "< Back to public search results" at bounding box center [333, 125] width 225 height 39
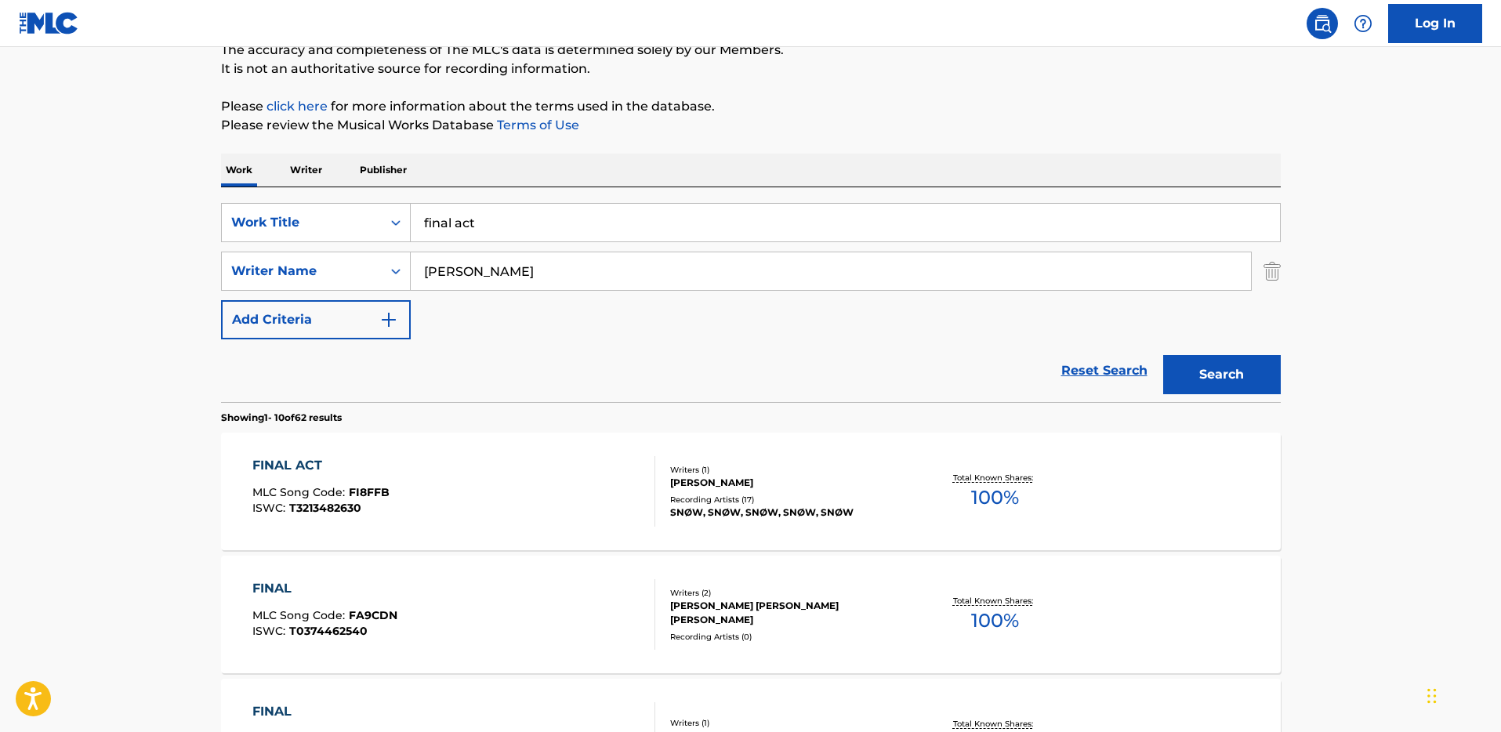
drag, startPoint x: 371, startPoint y: 205, endPoint x: 342, endPoint y: 189, distance: 33.0
click at [345, 193] on div "SearchWithCriteria18a3d5e6-887c-4169-865f-3d52a9f5d1a7 Work Title final act Sea…" at bounding box center [750, 294] width 1059 height 215
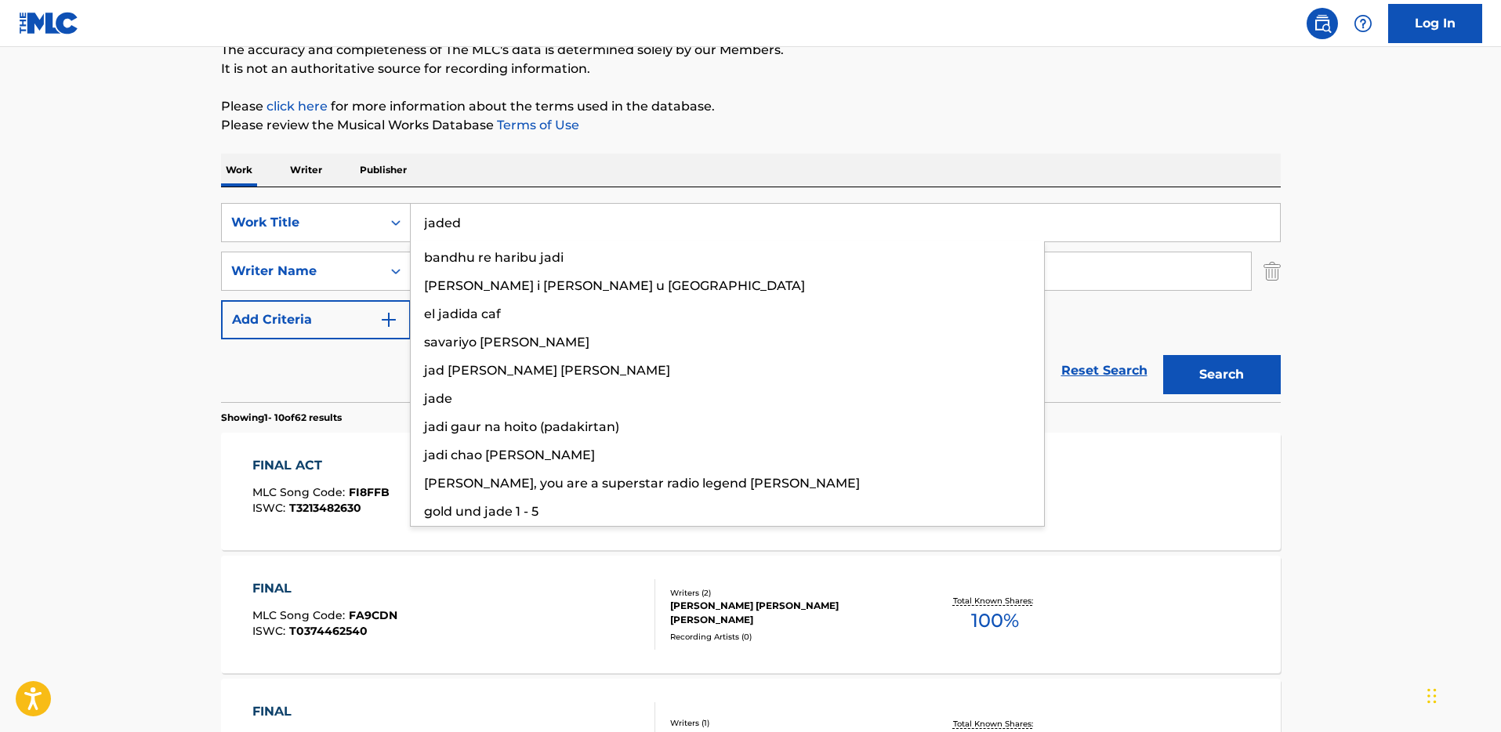
type input "jaded"
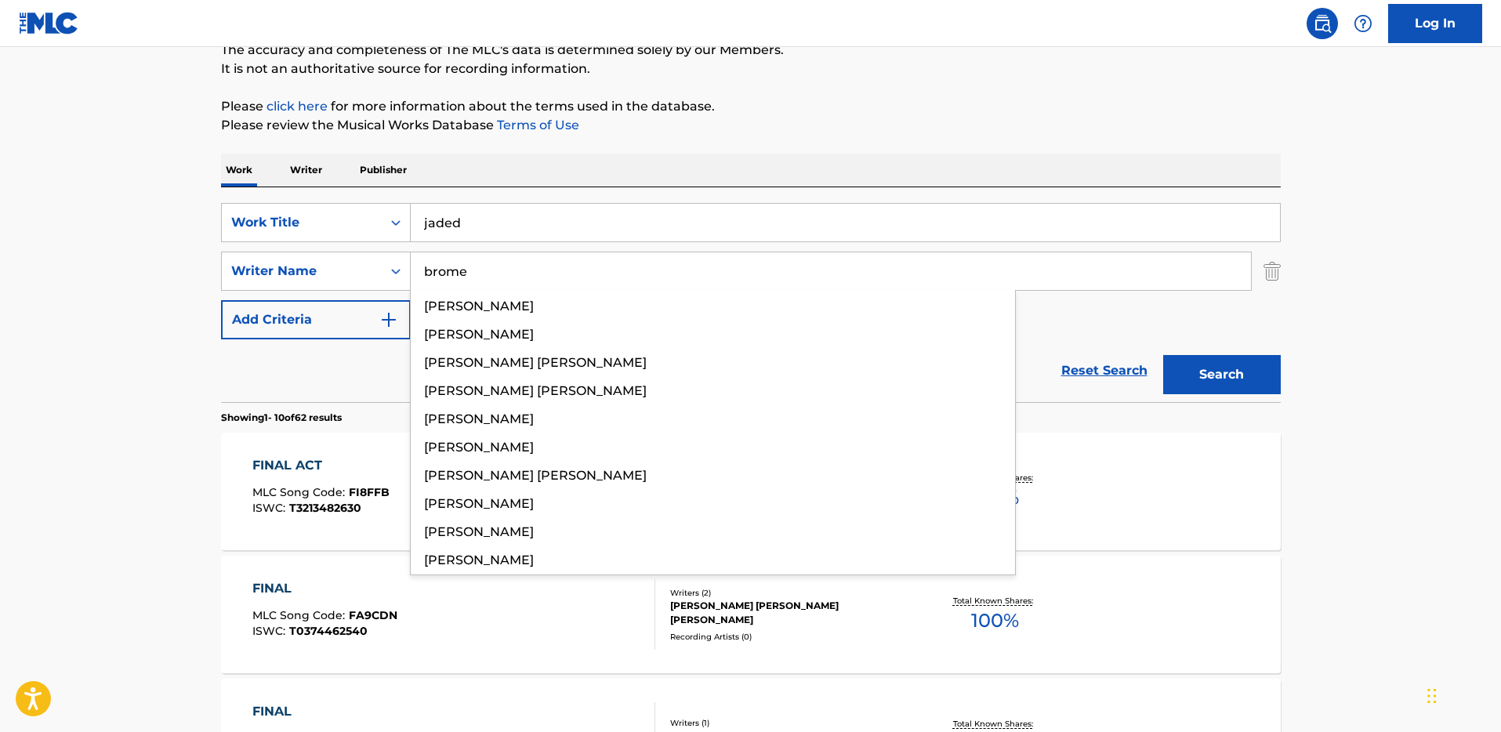
type input "brome"
click at [1163, 355] on button "Search" at bounding box center [1222, 374] width 118 height 39
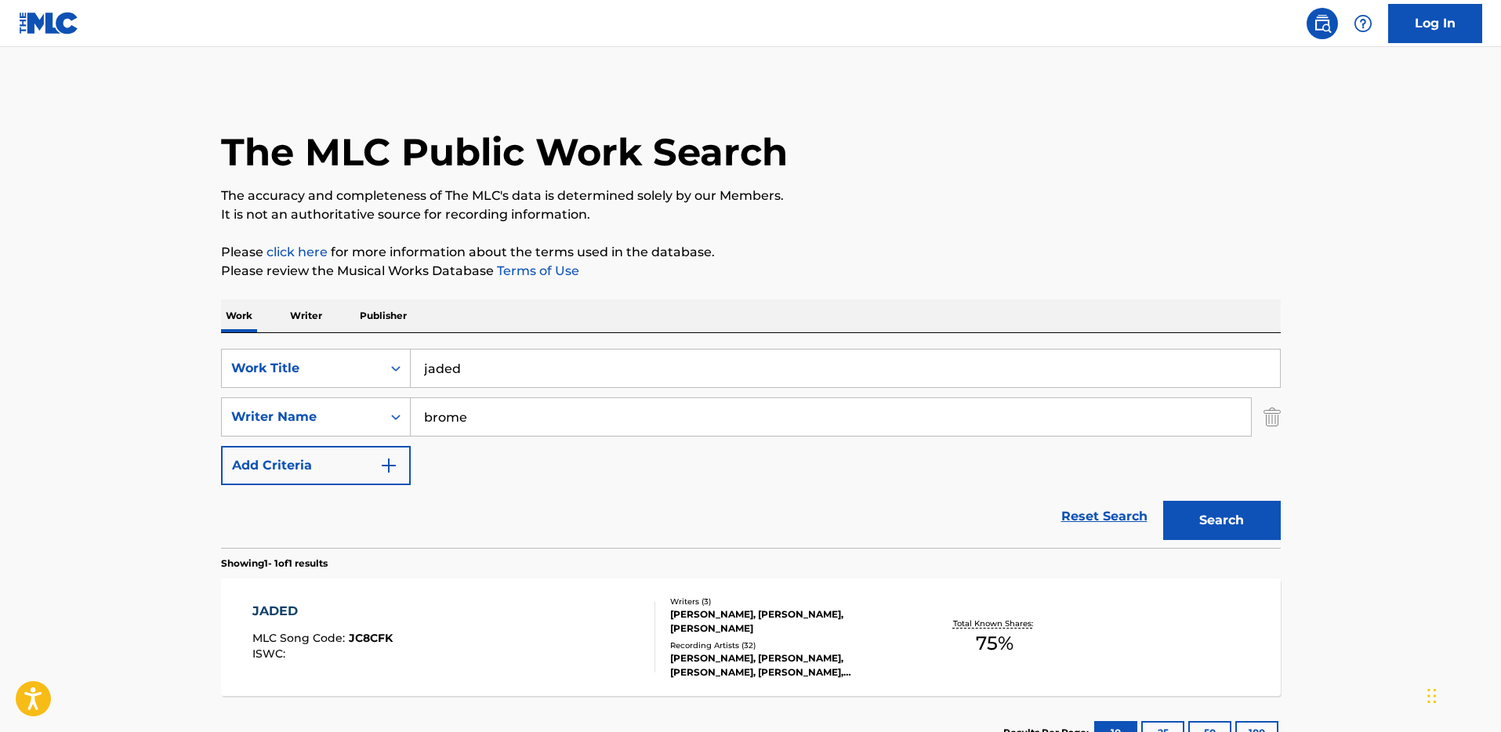
click at [137, 347] on main "The MLC Public Work Search The accuracy and completeness of The MLC's data is d…" at bounding box center [750, 412] width 1501 height 730
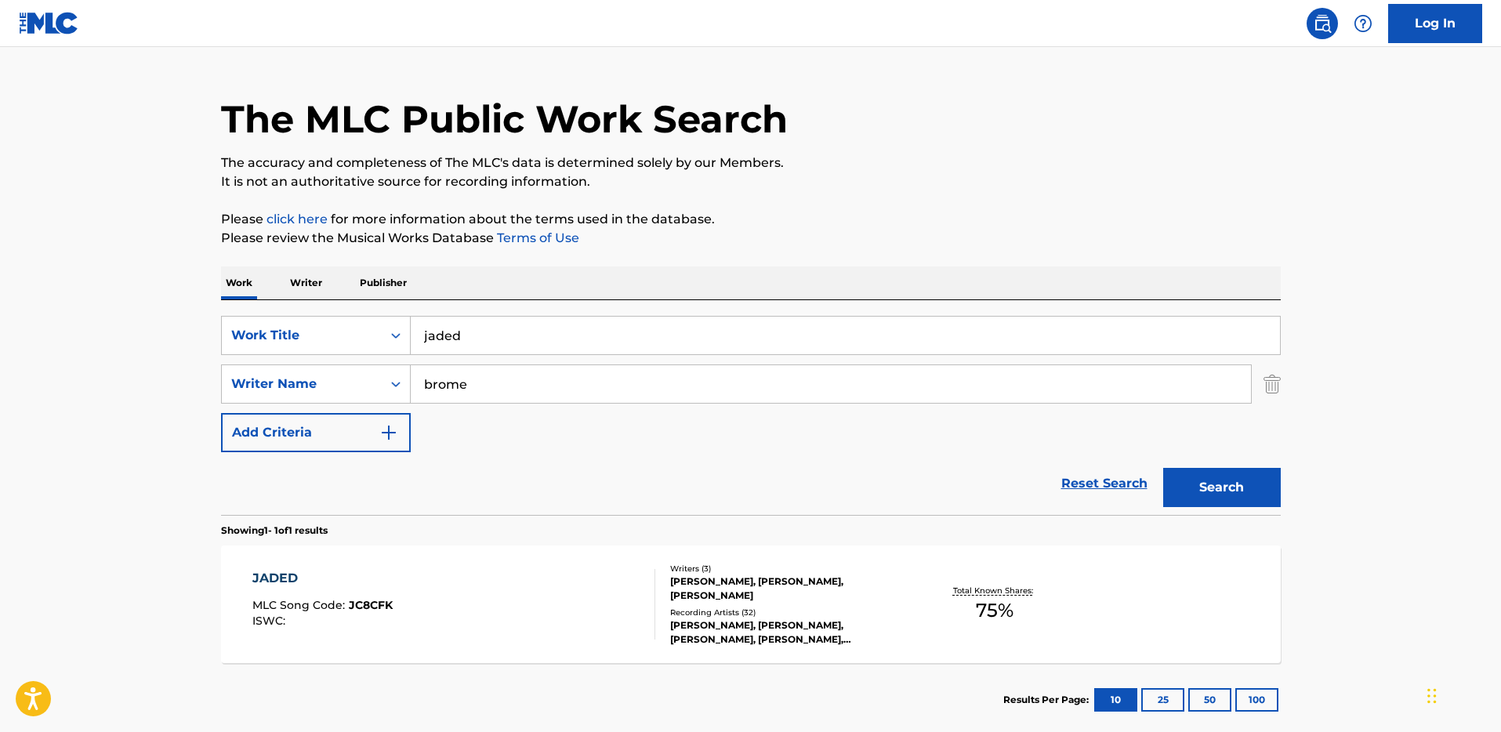
click at [268, 584] on div "JADED" at bounding box center [322, 578] width 140 height 19
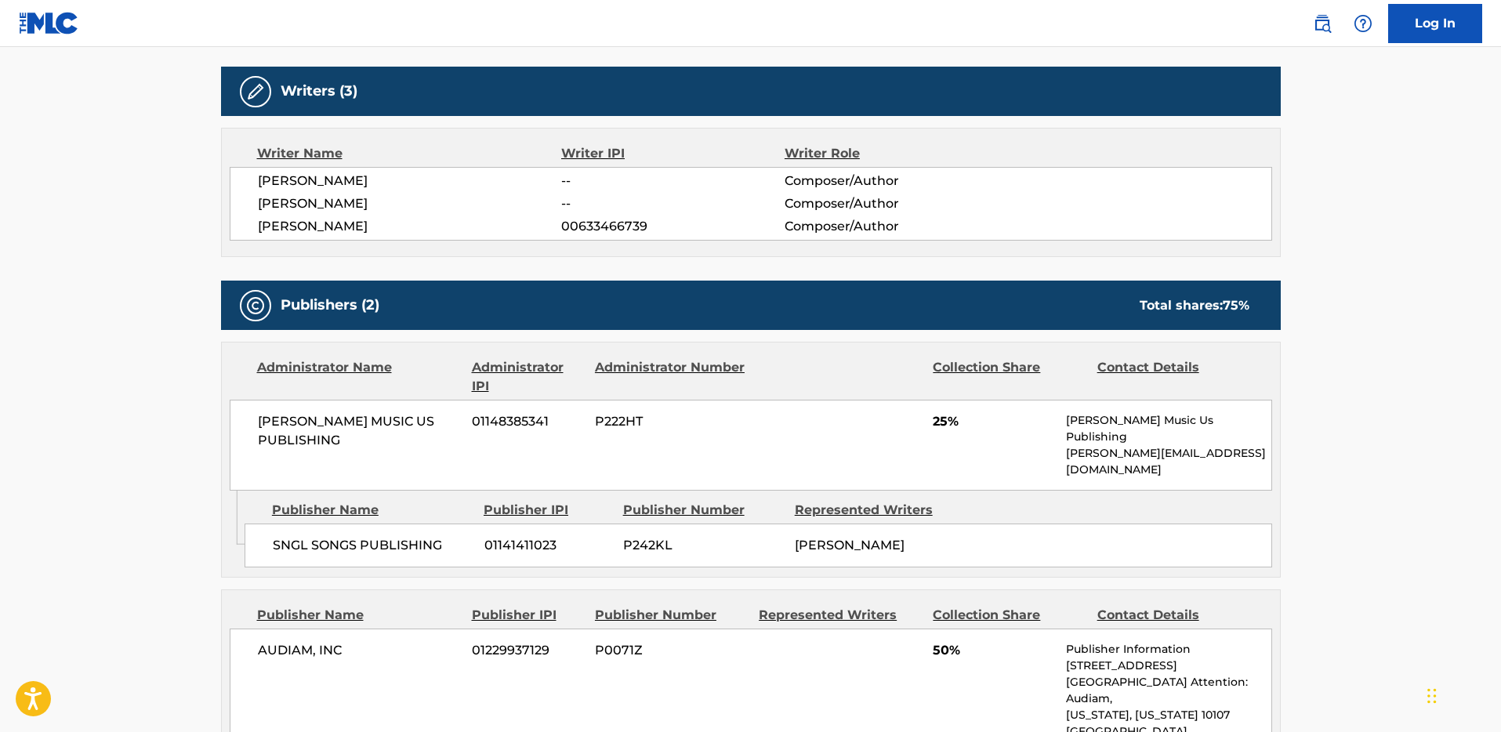
scroll to position [559, 0]
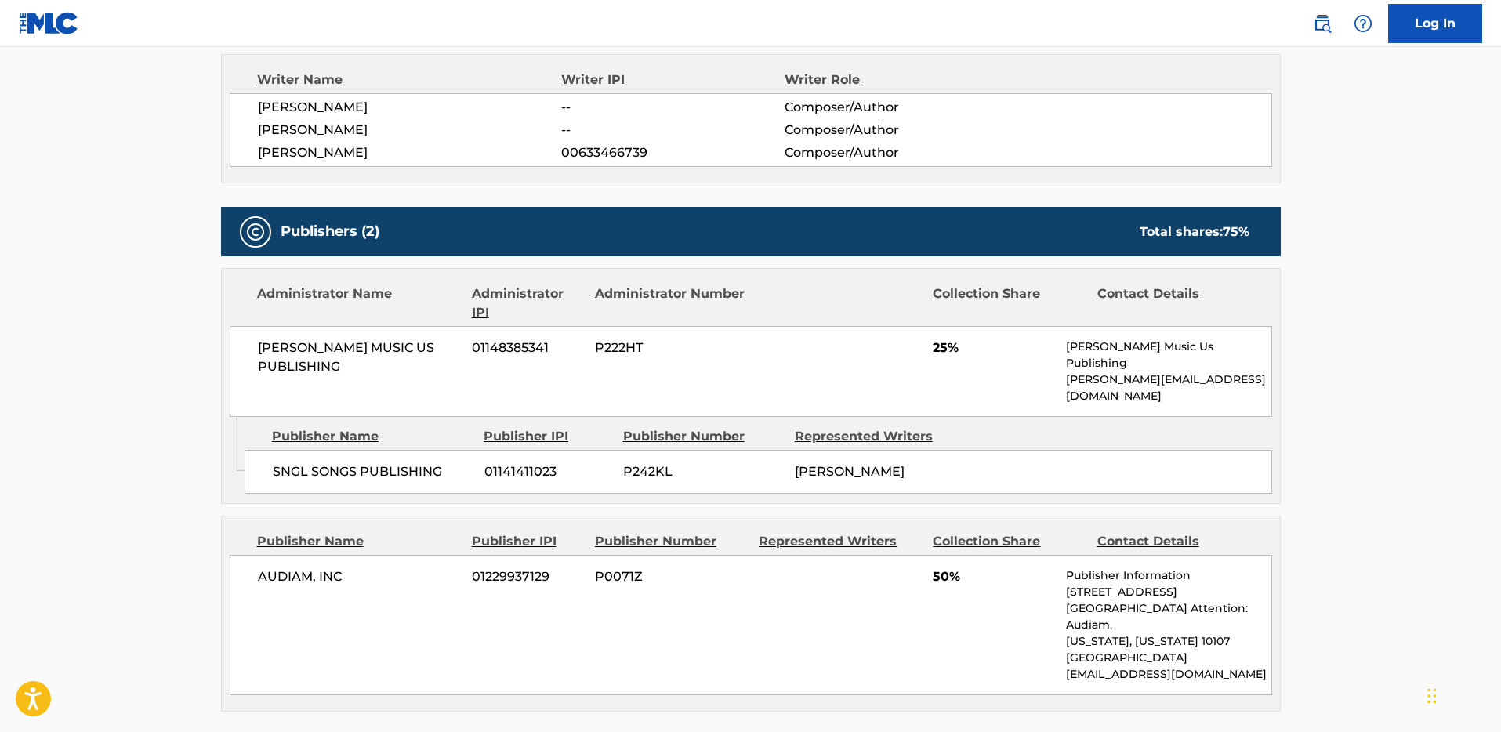
click at [185, 334] on main "< Back to public search results Copy work link JADED Work Detail Member Work Id…" at bounding box center [750, 403] width 1501 height 1831
